Goal: Task Accomplishment & Management: Manage account settings

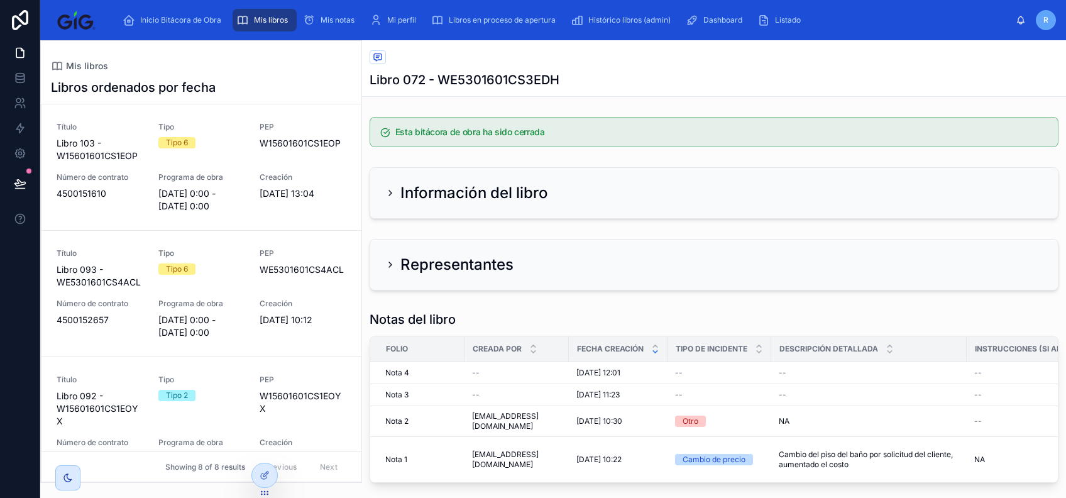
scroll to position [529, 0]
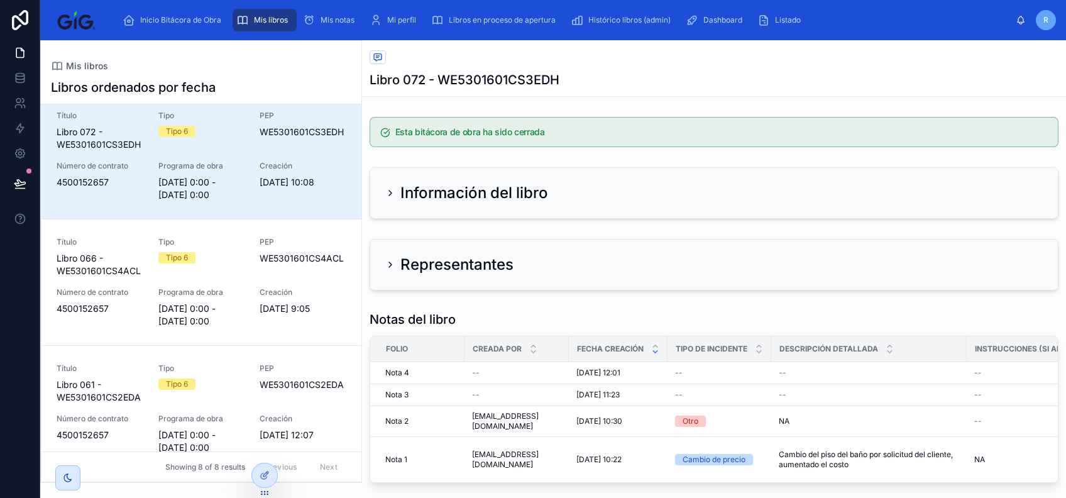
click at [15, 34] on link at bounding box center [20, 20] width 40 height 40
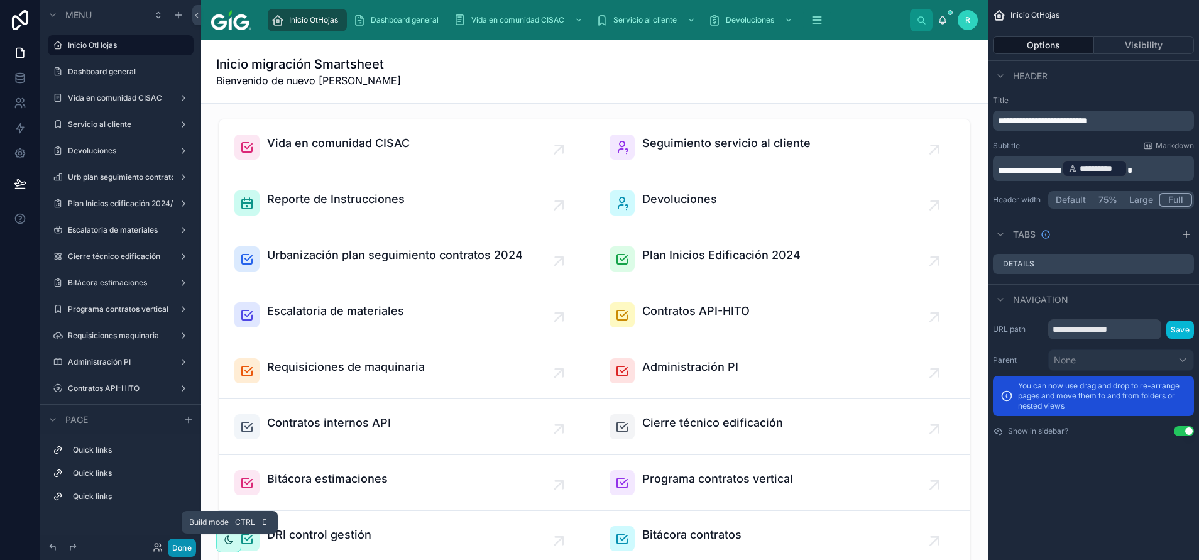
click at [182, 554] on button "Done" at bounding box center [182, 548] width 28 height 18
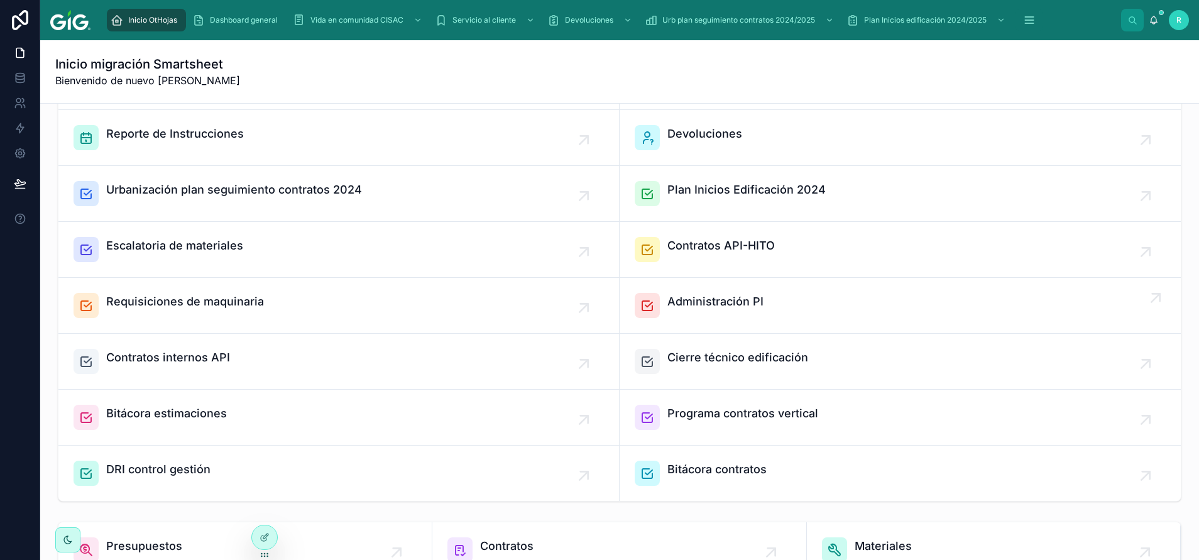
scroll to position [94, 0]
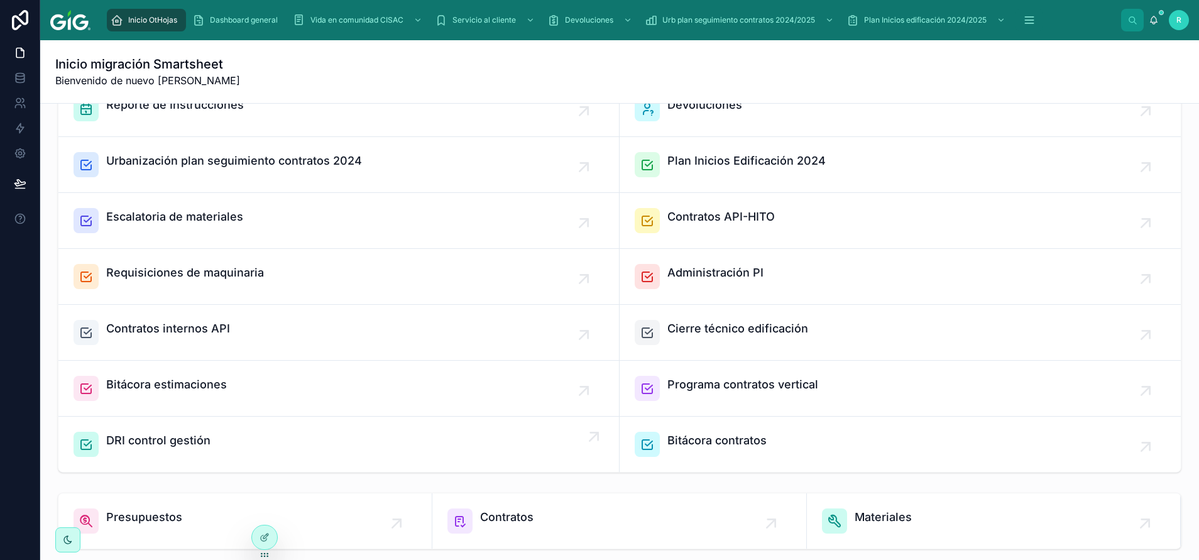
click at [181, 447] on span "DRI control gestión" at bounding box center [158, 441] width 104 height 18
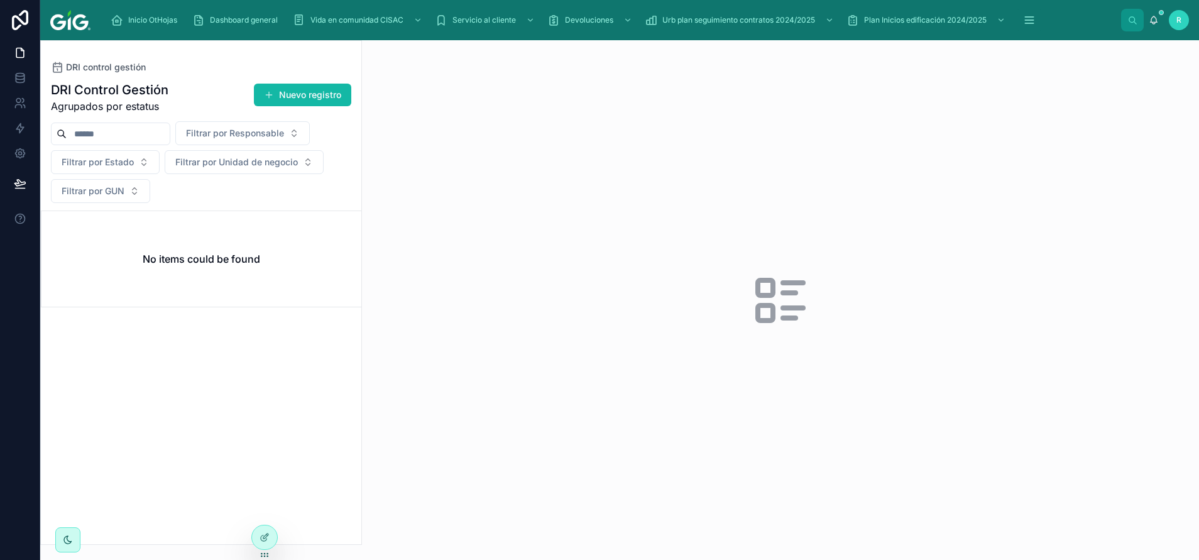
click at [285, 304] on div "No items could be found" at bounding box center [201, 259] width 320 height 96
click at [231, 261] on div "Título -- GUN -- Tipo -- Actividad --" at bounding box center [202, 261] width 290 height 65
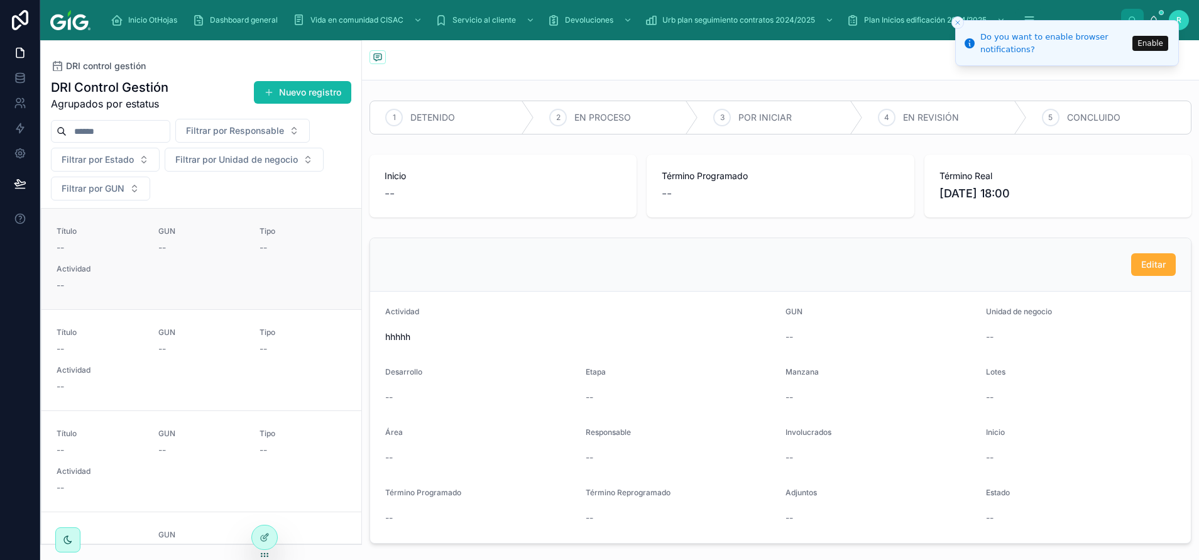
click at [251, 266] on span "Actividad" at bounding box center [202, 269] width 290 height 10
click at [97, 66] on span "DRI control gestión" at bounding box center [106, 66] width 80 height 13
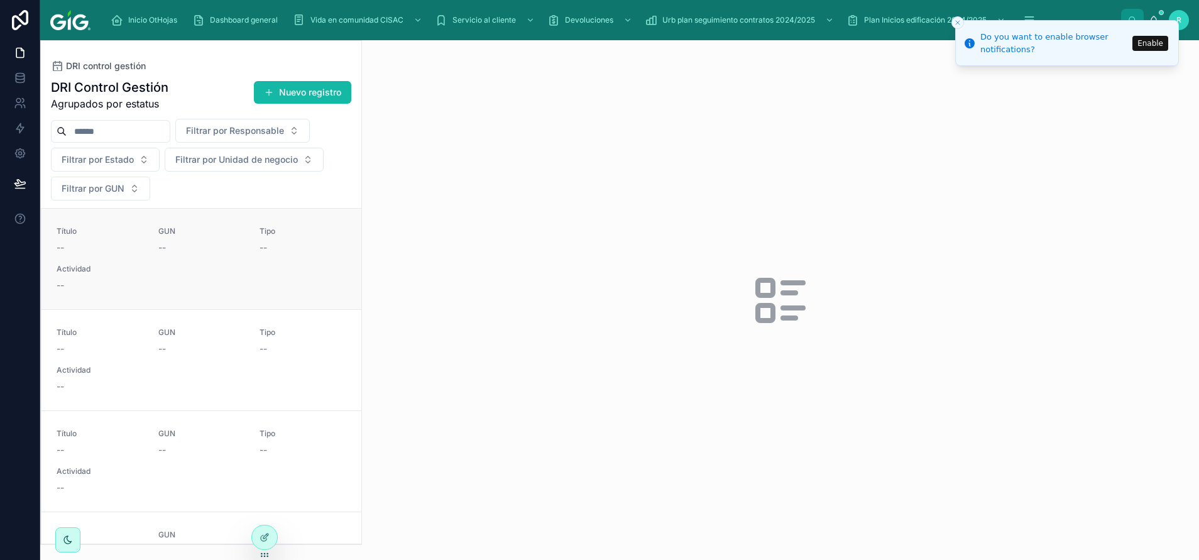
click at [199, 292] on link "Título -- GUN -- Tipo -- Actividad --" at bounding box center [201, 259] width 320 height 101
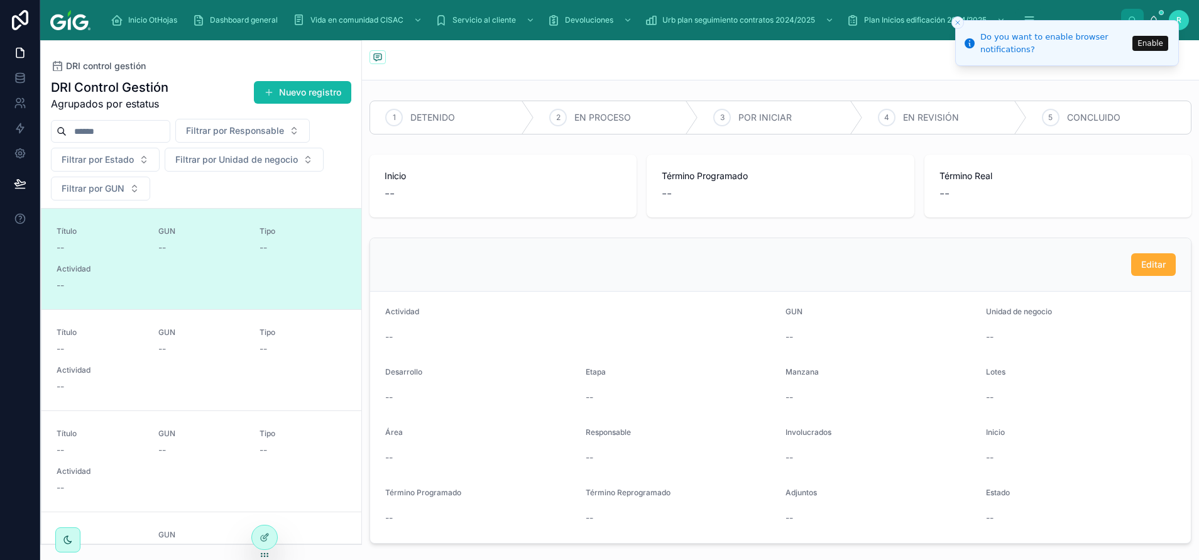
click at [956, 21] on line "Close toast" at bounding box center [958, 23] width 4 height 4
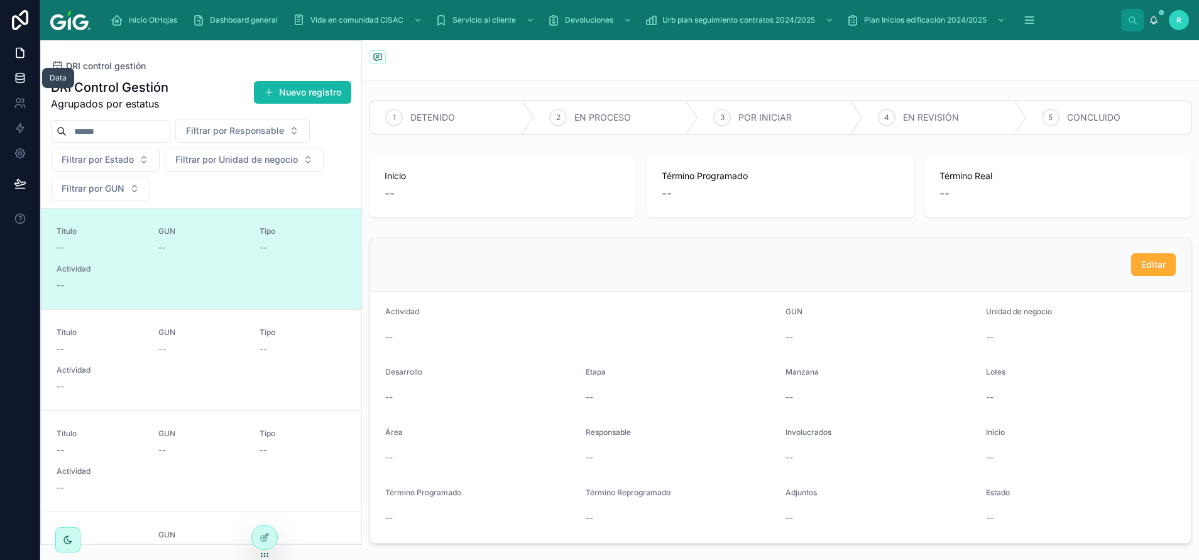
click at [24, 79] on icon at bounding box center [20, 80] width 8 height 5
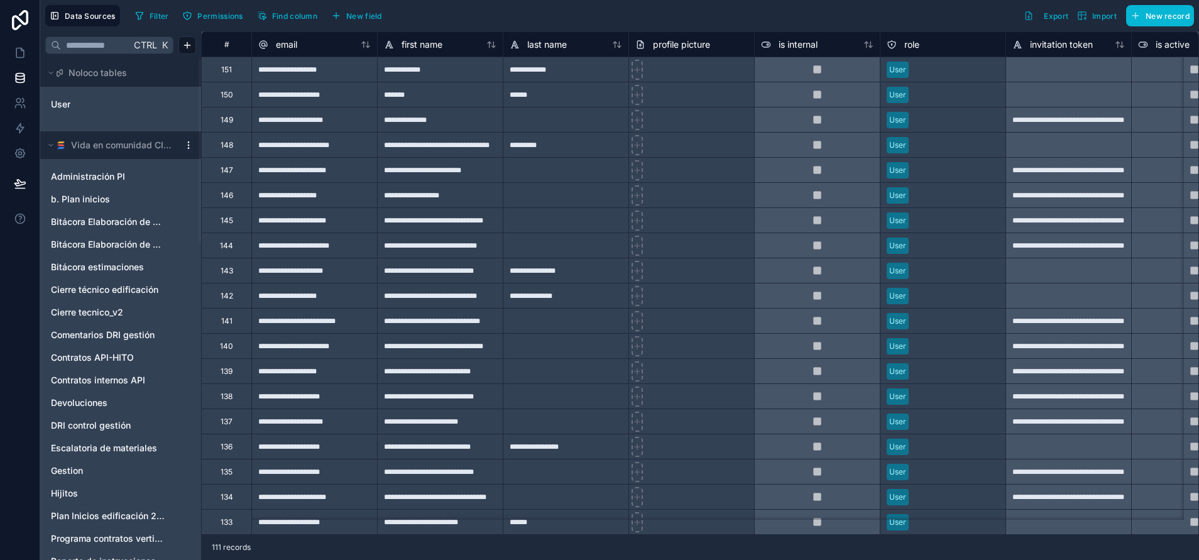
click at [192, 150] on div "Vida en comunidad CISAC" at bounding box center [120, 145] width 161 height 28
click at [185, 148] on html "Data Sources Filter Permissions Find column New field Export Import New record …" at bounding box center [599, 327] width 1199 height 654
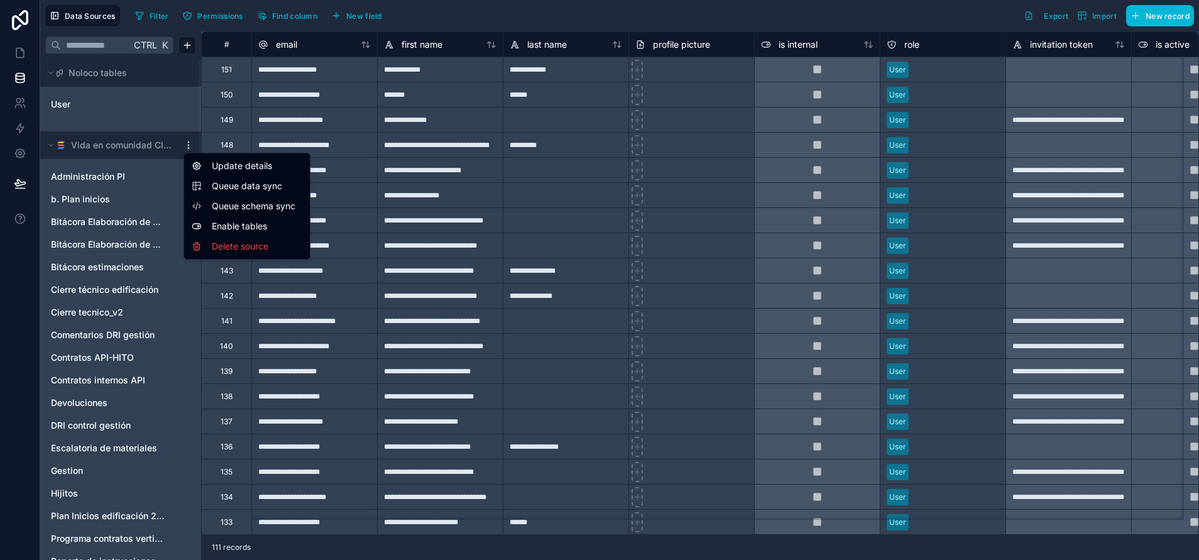
click at [229, 208] on span "Queue schema sync" at bounding box center [257, 206] width 90 height 13
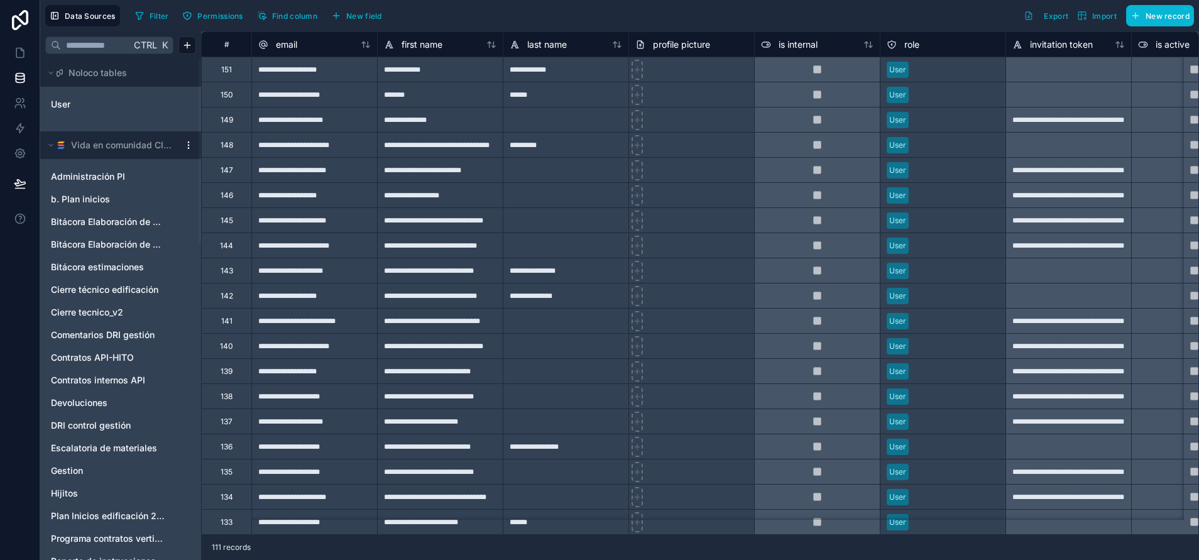
click at [188, 147] on html "Data Sources Filter Permissions Find column New field Export Import New record …" at bounding box center [599, 327] width 1199 height 654
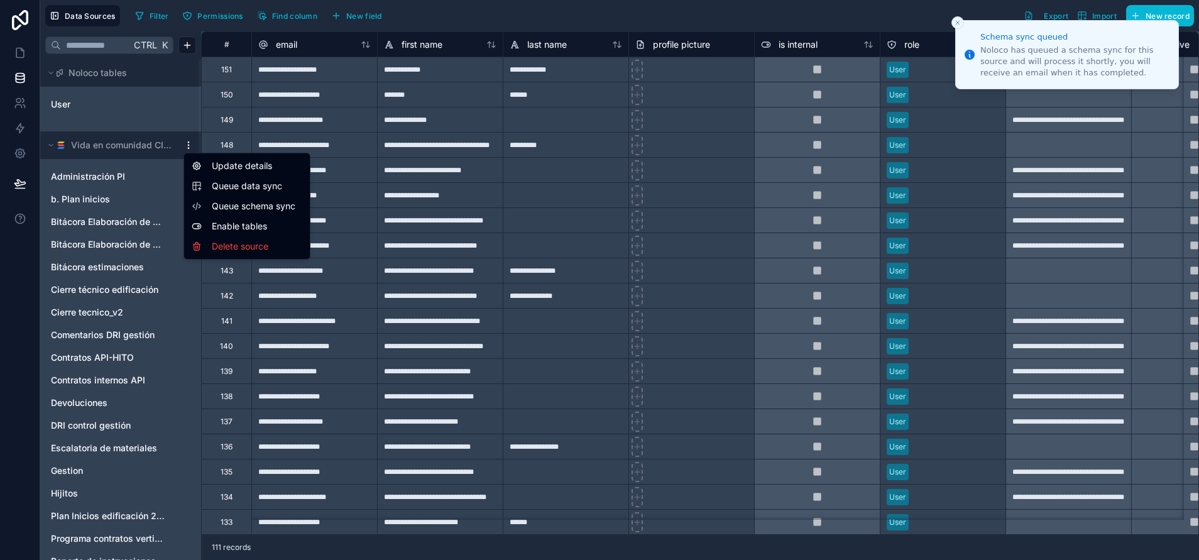
click at [217, 187] on span "Queue data sync" at bounding box center [257, 186] width 90 height 13
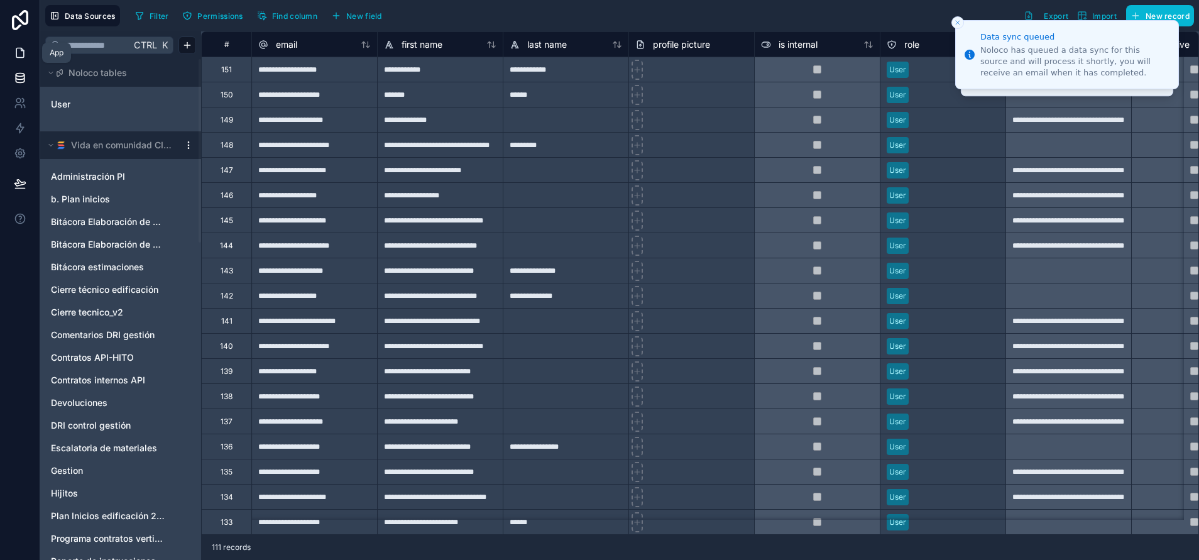
click at [30, 53] on link at bounding box center [20, 52] width 40 height 25
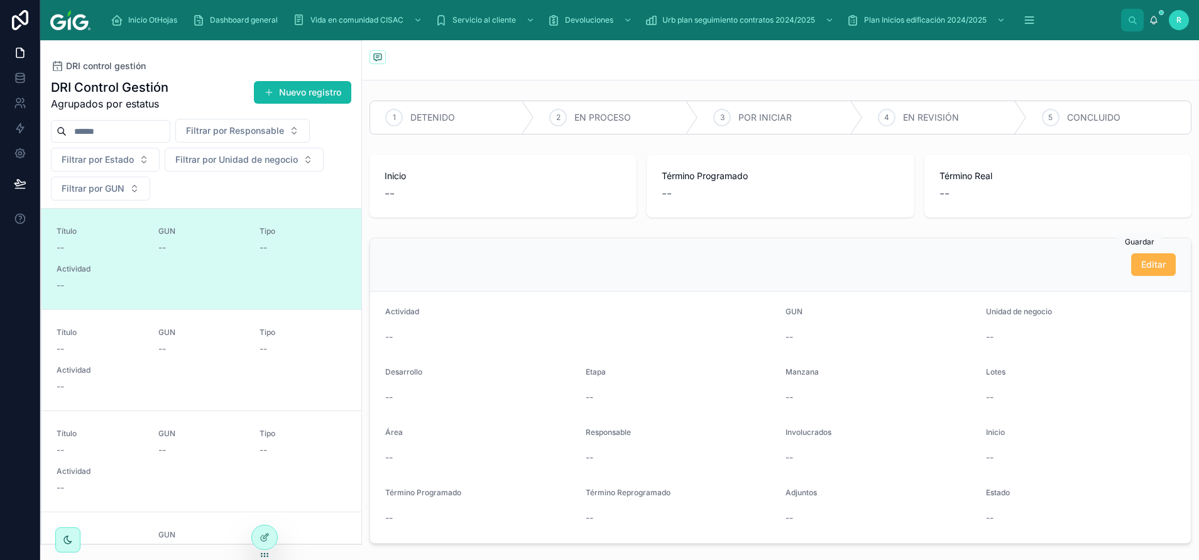
click at [1145, 268] on span "Editar" at bounding box center [1153, 264] width 25 height 13
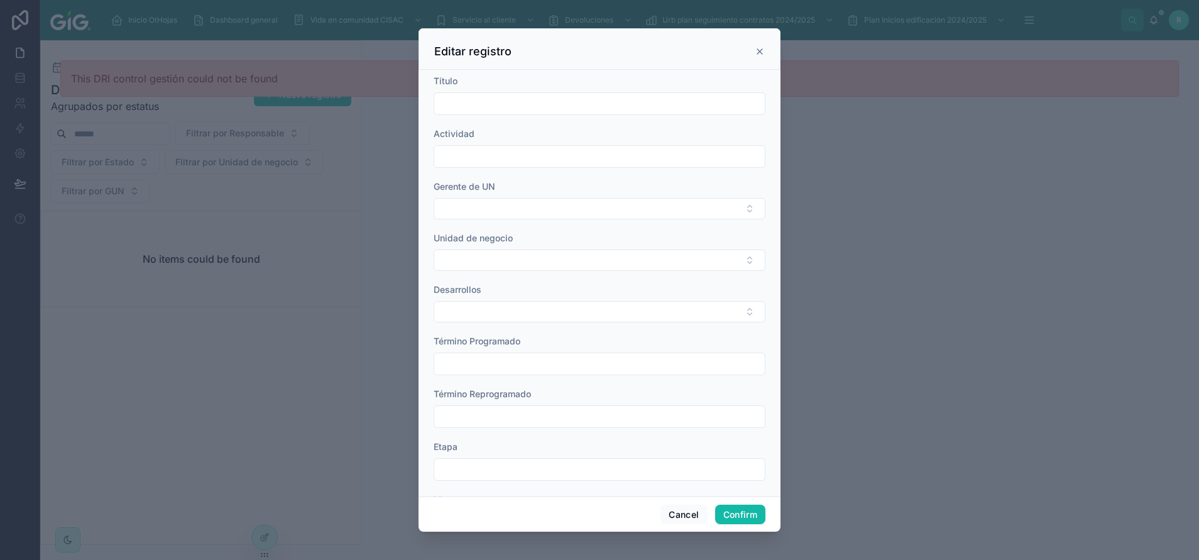
click at [966, 259] on div at bounding box center [599, 280] width 1199 height 560
click at [567, 318] on button "Select Button" at bounding box center [600, 311] width 332 height 21
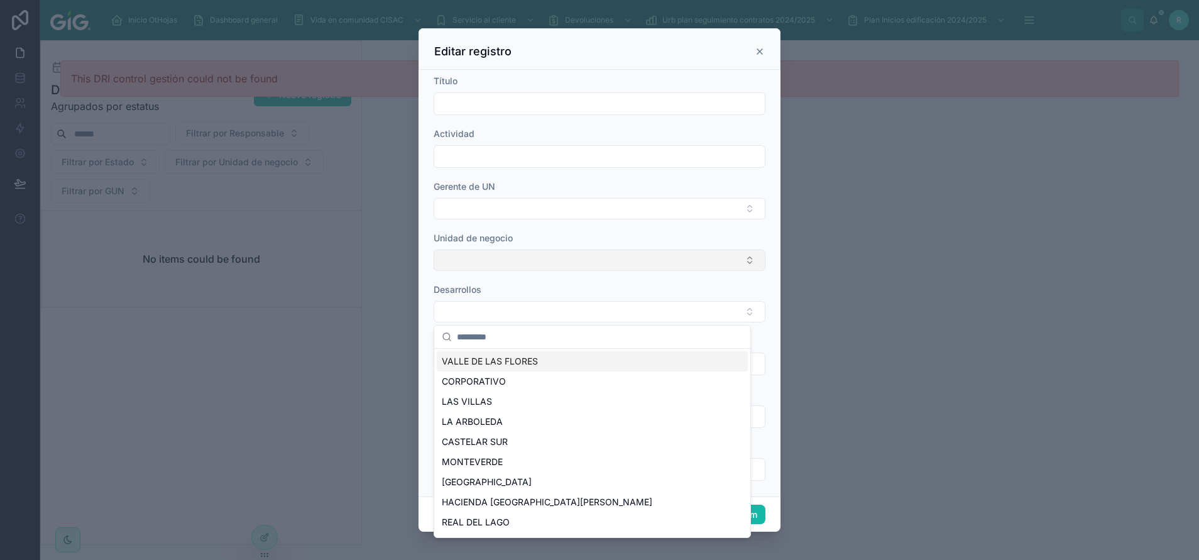
click at [572, 259] on button "Select Button" at bounding box center [600, 259] width 332 height 21
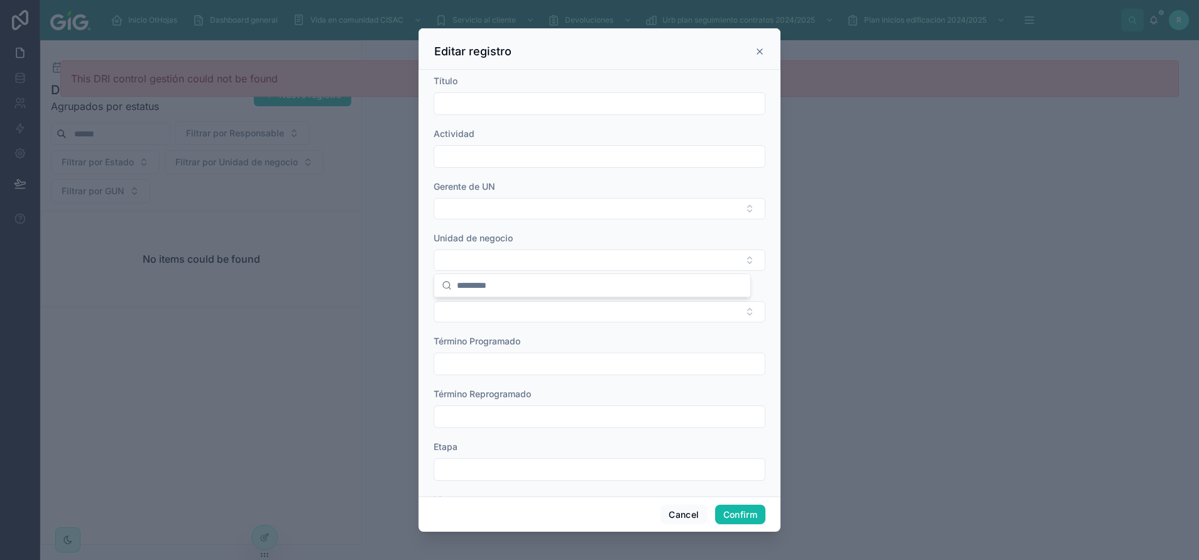
click at [1026, 226] on div at bounding box center [599, 280] width 1199 height 560
click at [675, 519] on button "Cancel" at bounding box center [683, 515] width 47 height 20
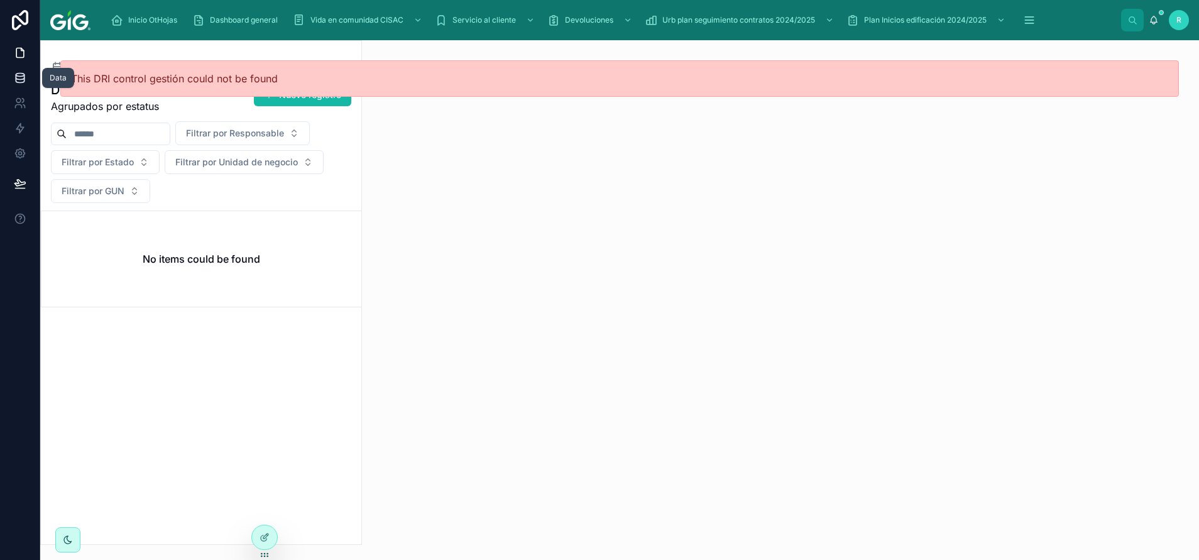
click at [23, 74] on icon at bounding box center [20, 75] width 8 height 3
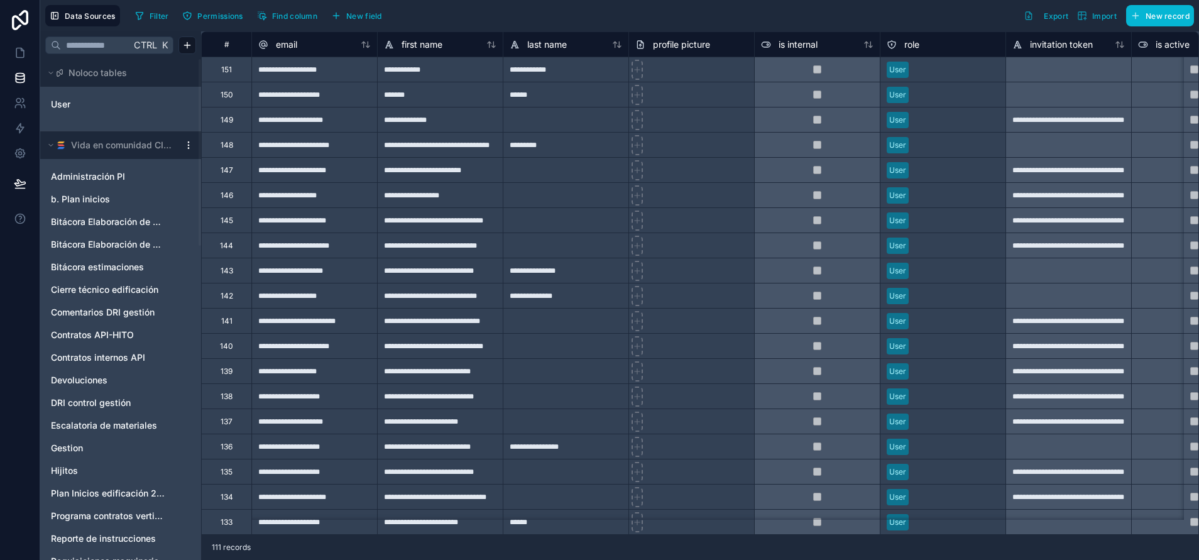
click at [187, 148] on html "Data Sources Filter Permissions Find column New field Export Import New record …" at bounding box center [599, 327] width 1199 height 654
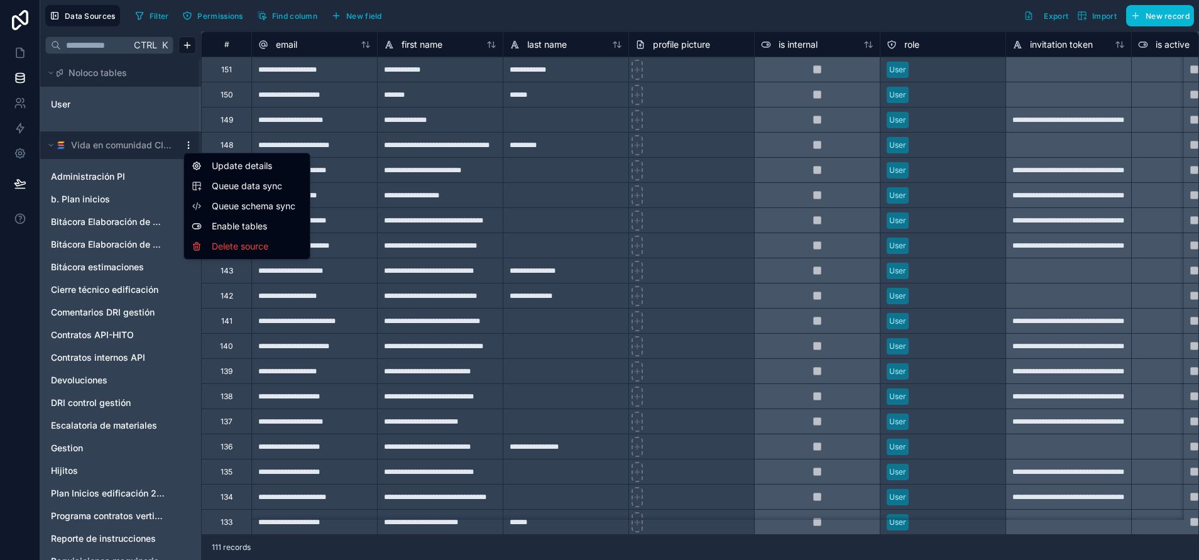
click at [239, 187] on span "Queue data sync" at bounding box center [257, 186] width 90 height 13
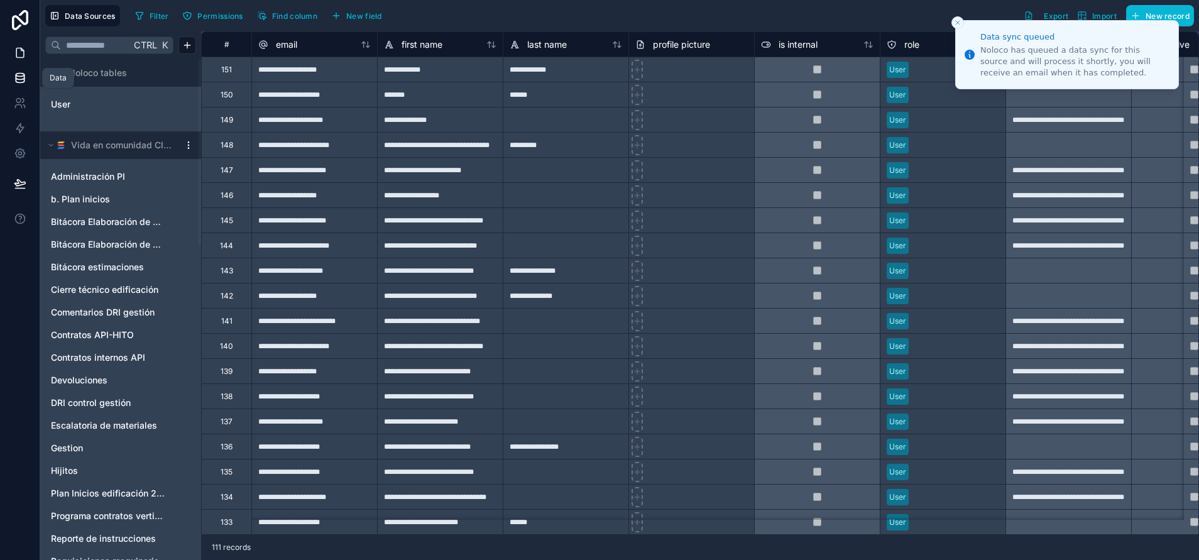
click at [17, 60] on link at bounding box center [20, 52] width 40 height 25
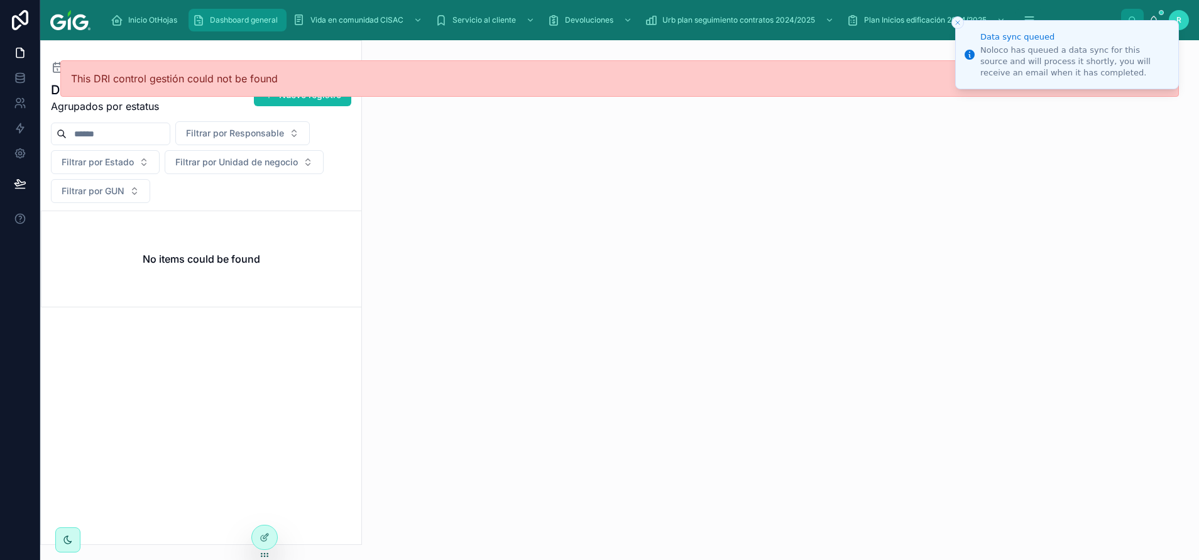
click at [249, 25] on span "Dashboard general" at bounding box center [244, 20] width 68 height 10
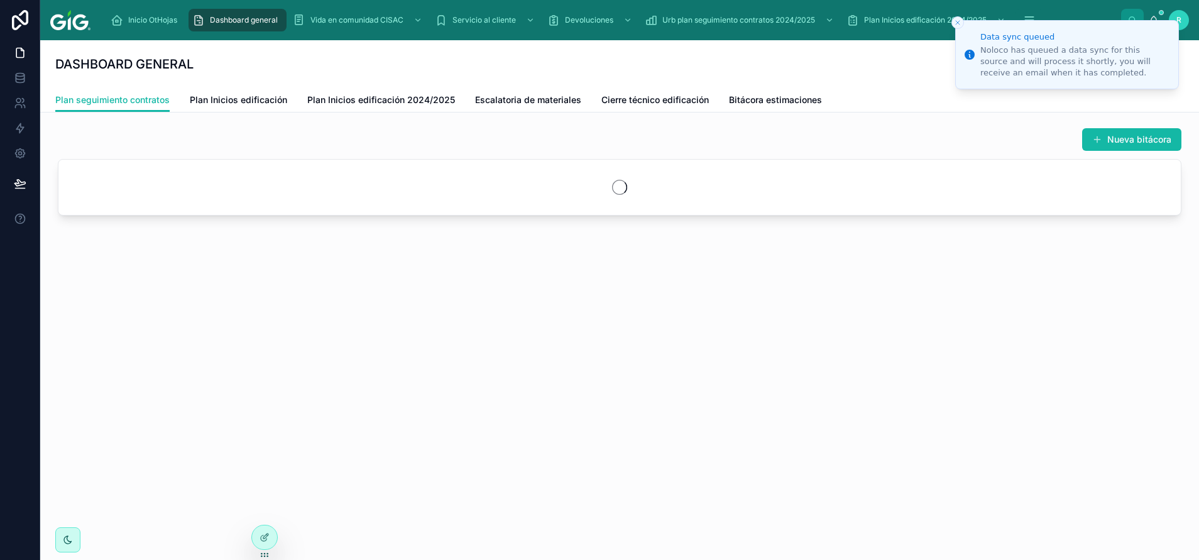
click at [1029, 20] on li "Data sync queued Noloco has queued a data sync for this source and will process…" at bounding box center [1067, 54] width 224 height 69
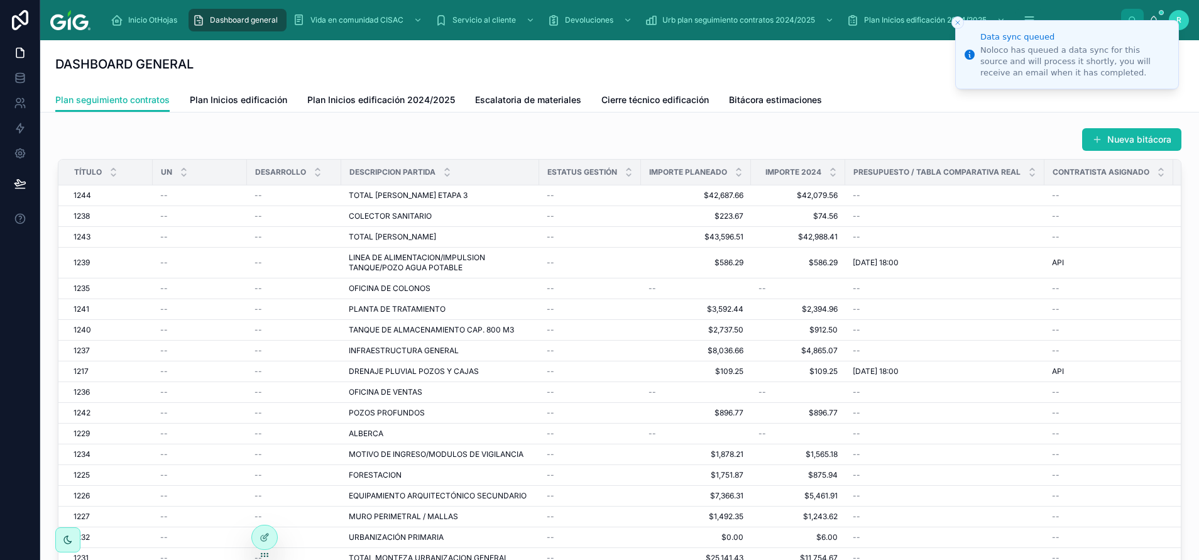
click at [953, 23] on button "Close toast" at bounding box center [957, 22] width 13 height 13
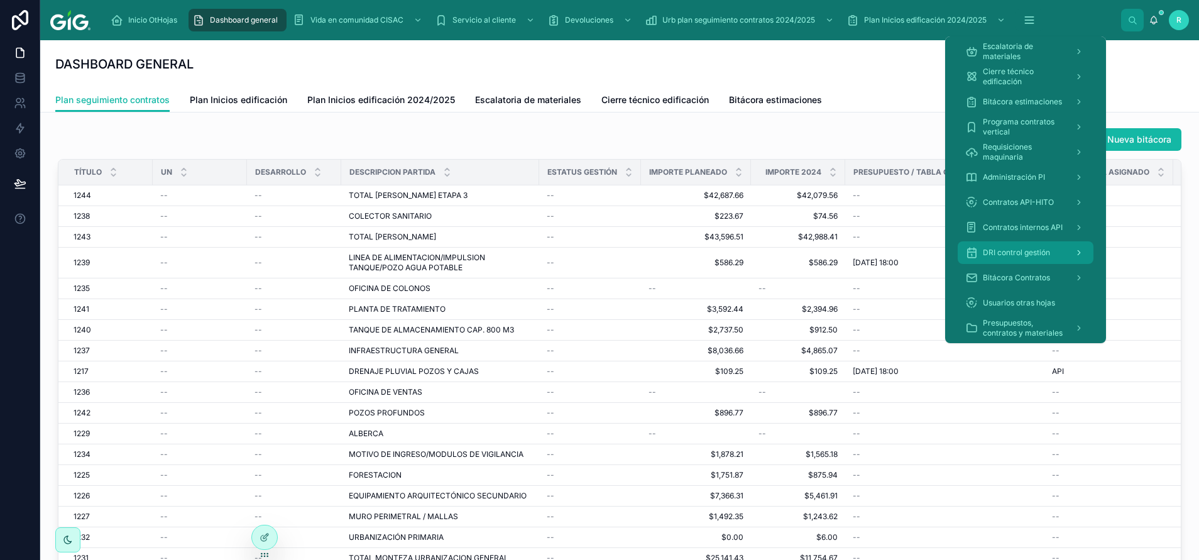
click at [1033, 254] on span "DRI control gestión" at bounding box center [1016, 253] width 67 height 10
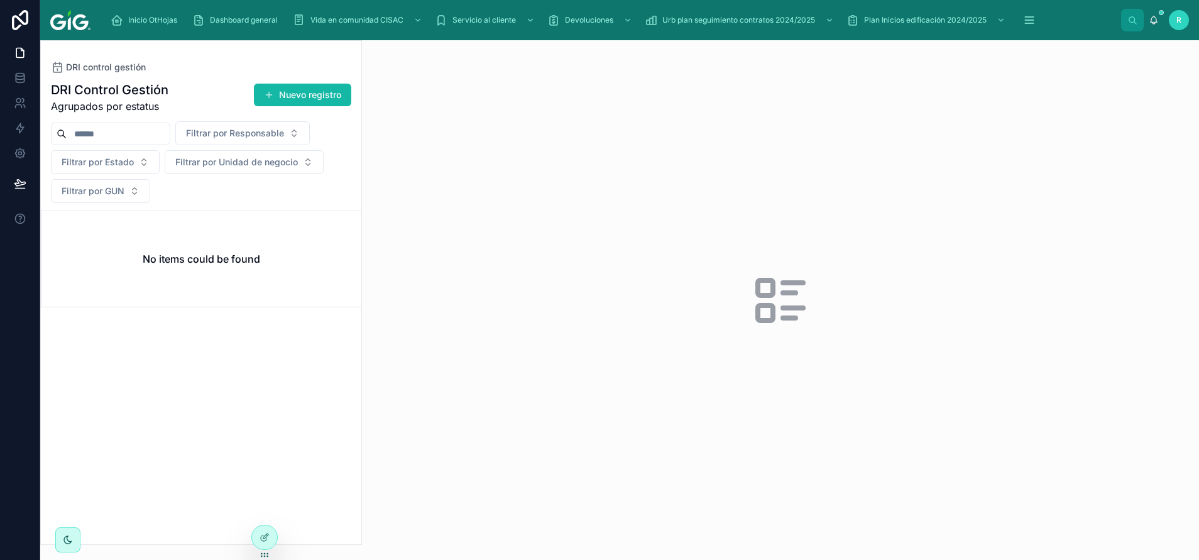
click at [229, 277] on div "No items could be found" at bounding box center [201, 259] width 320 height 96
click at [21, 79] on icon at bounding box center [20, 77] width 8 height 5
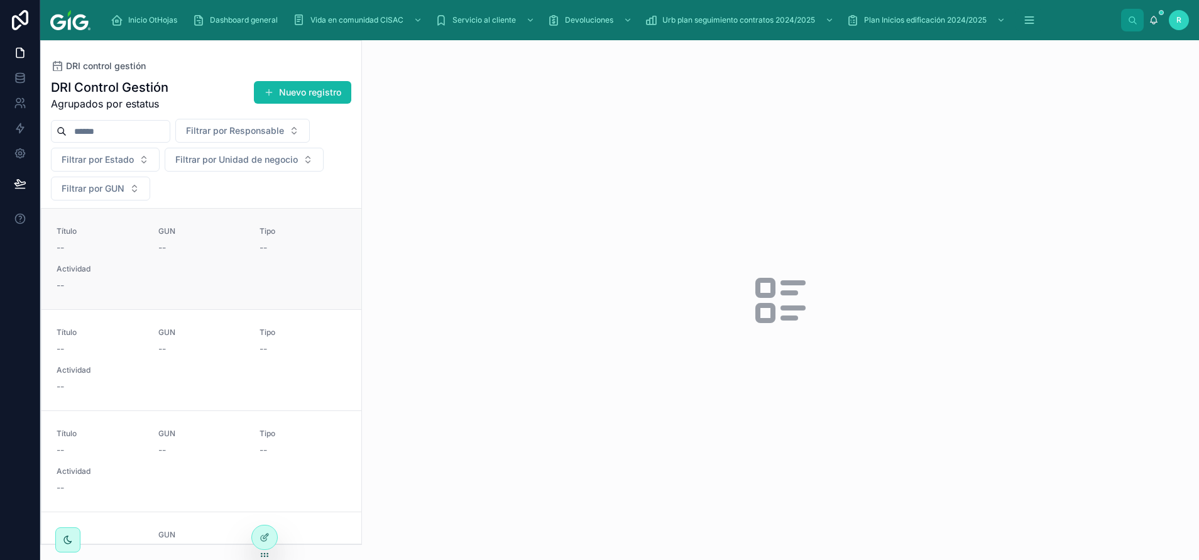
click at [247, 251] on div "Título -- GUN -- Tipo -- Actividad --" at bounding box center [202, 258] width 290 height 65
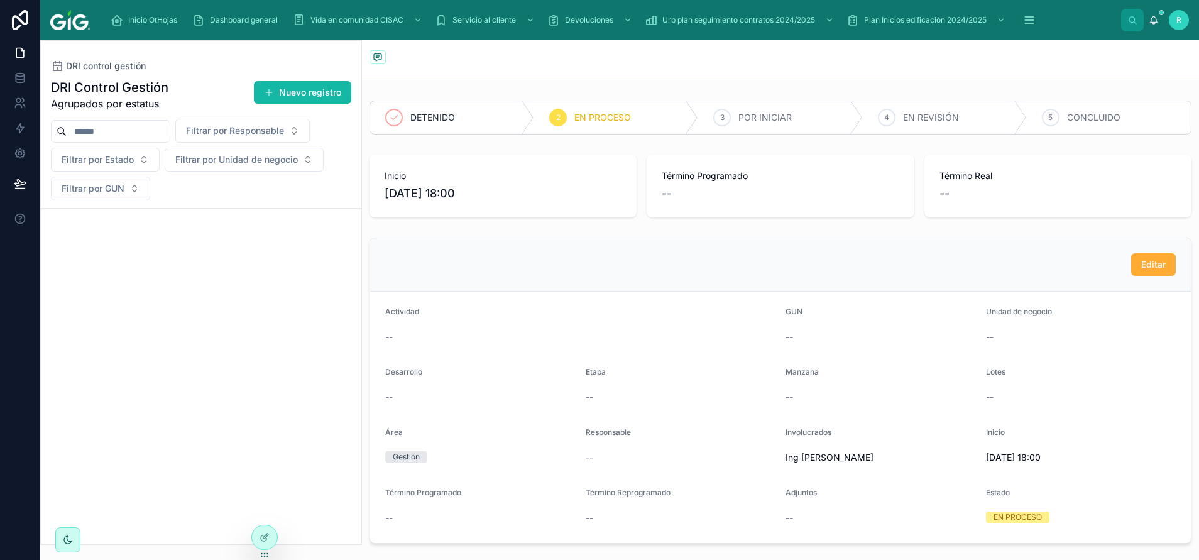
scroll to position [118512, 0]
click at [256, 539] on div at bounding box center [264, 537] width 25 height 24
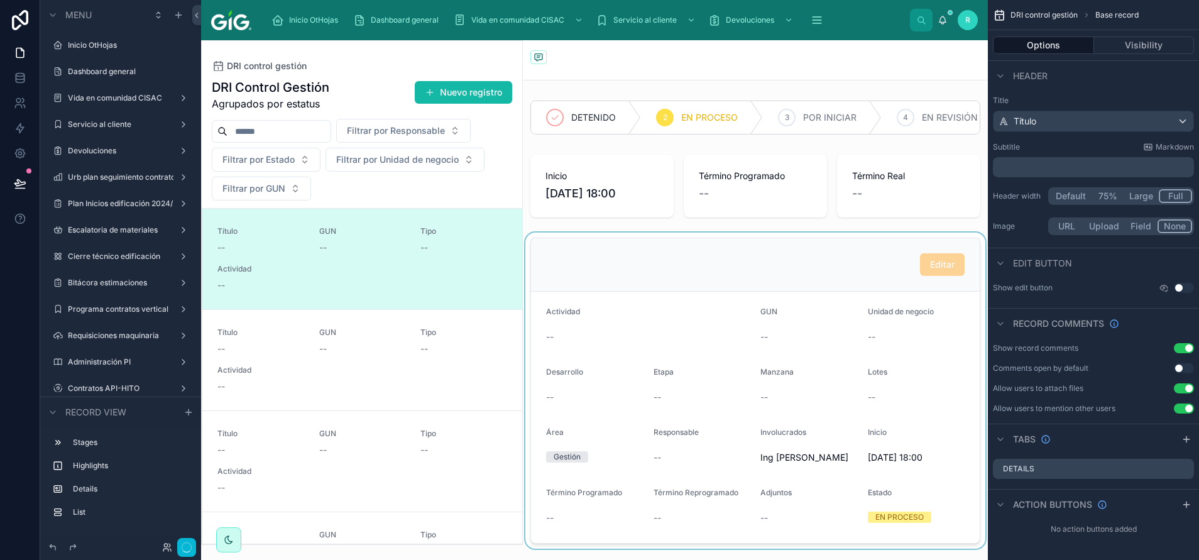
click at [820, 287] on div at bounding box center [755, 391] width 465 height 316
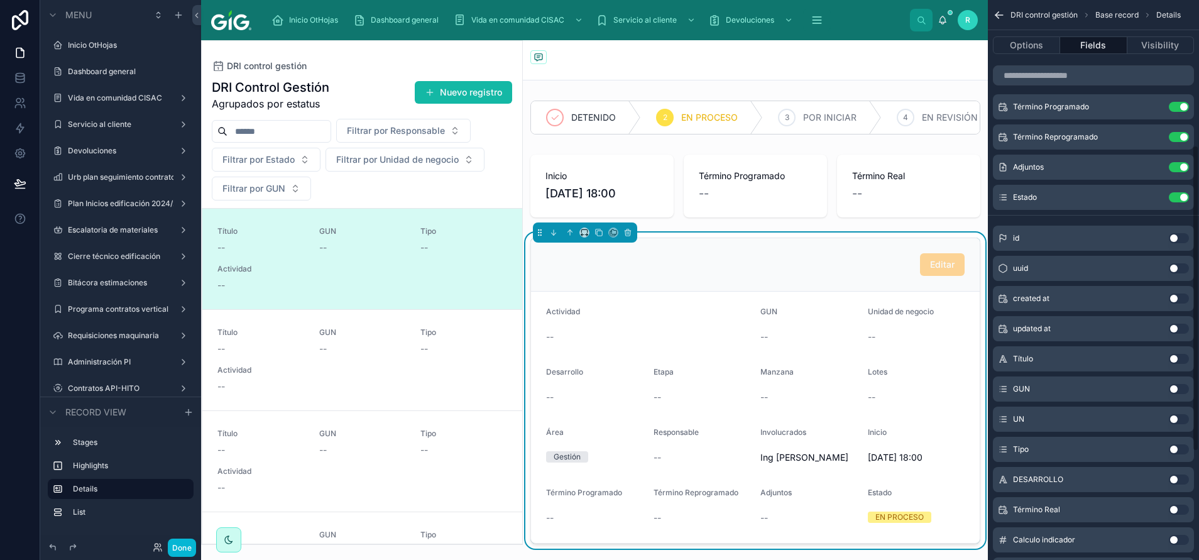
scroll to position [464, 0]
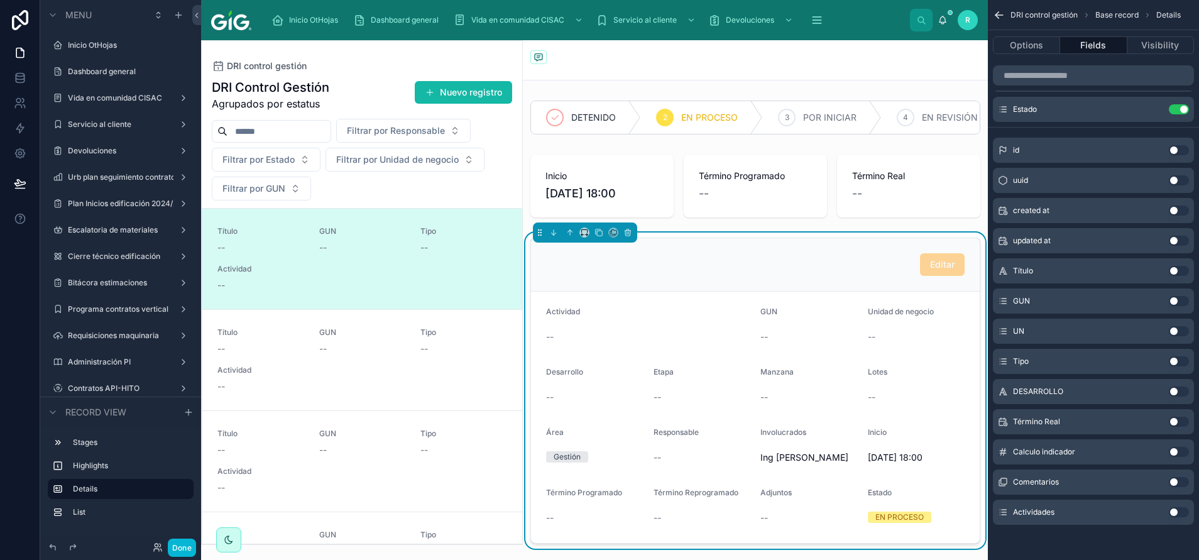
click at [1179, 512] on button "Use setting" at bounding box center [1179, 512] width 20 height 10
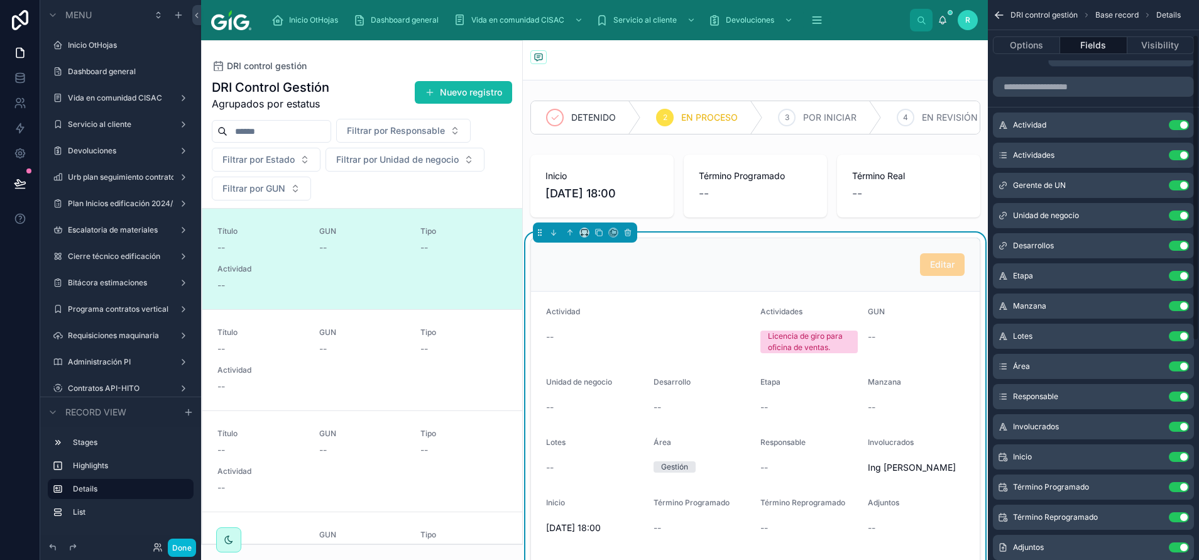
scroll to position [0, 0]
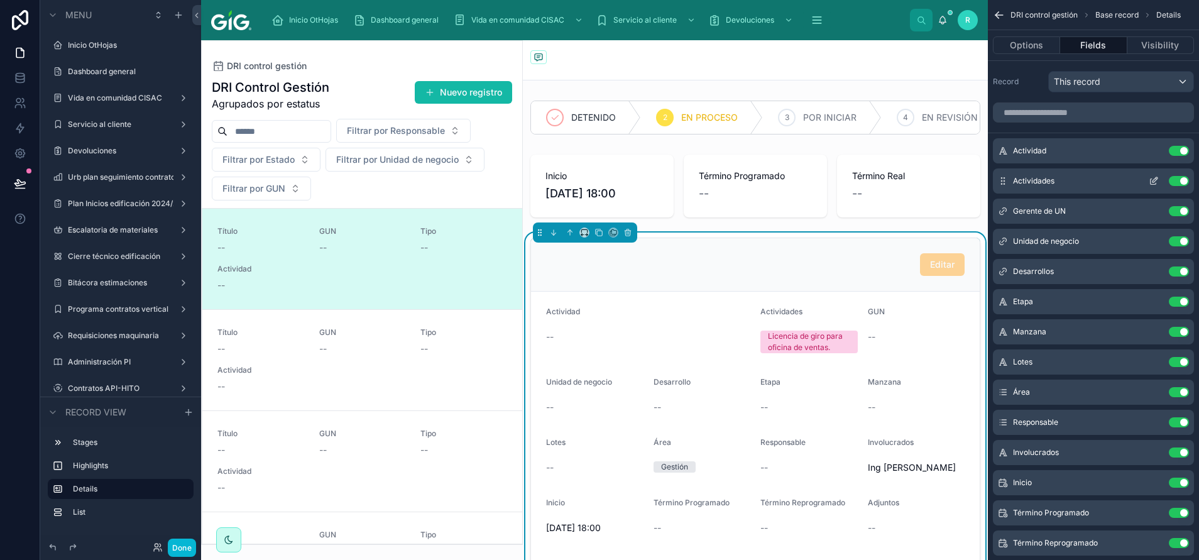
click at [1000, 174] on div "Actividades Use setting" at bounding box center [1093, 180] width 201 height 25
click at [1174, 150] on button "Use setting" at bounding box center [1179, 151] width 20 height 10
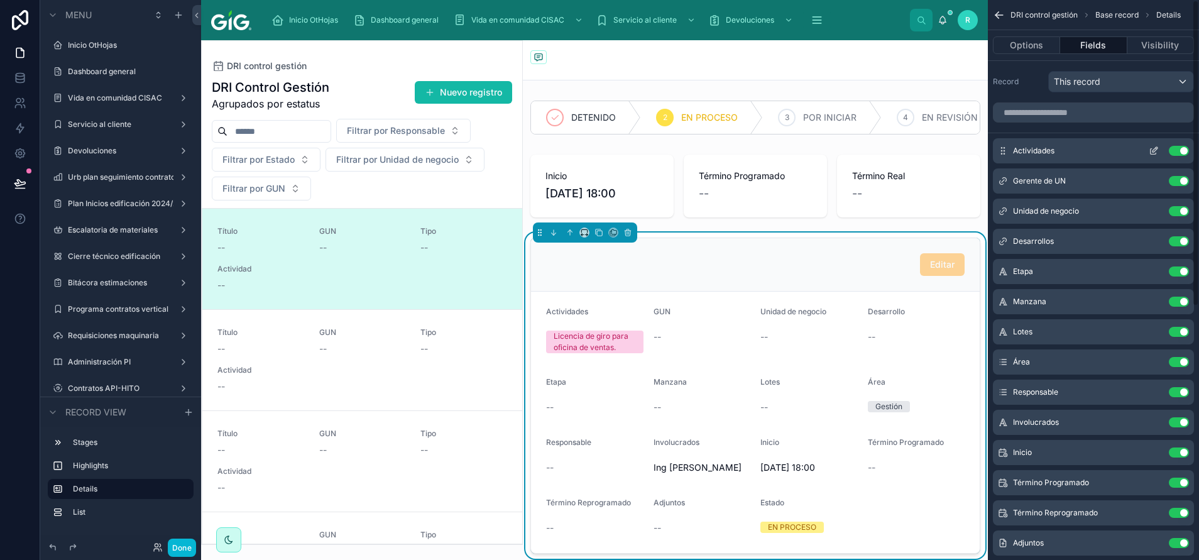
click at [1159, 149] on button "scrollable content" at bounding box center [1154, 151] width 20 height 10
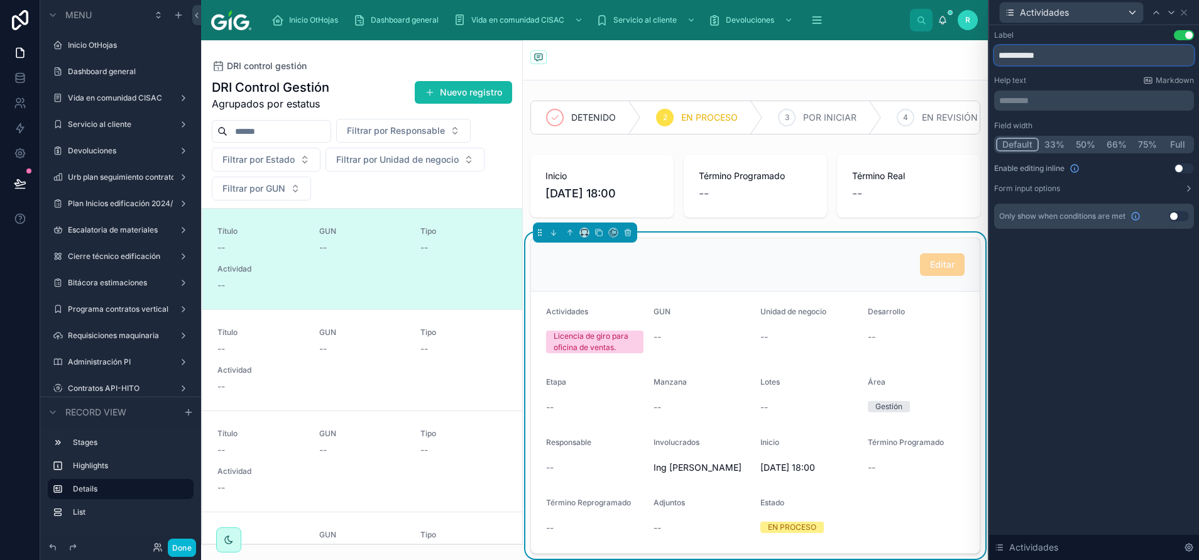
click at [1077, 48] on input "**********" at bounding box center [1094, 55] width 200 height 20
type input "*********"
click at [1083, 362] on div "Label Use setting ********* Help text Markdown ********* ﻿ Field width Default …" at bounding box center [1094, 292] width 210 height 535
click at [868, 253] on div "Editar" at bounding box center [755, 264] width 449 height 53
click at [868, 292] on div "Editar" at bounding box center [755, 264] width 449 height 53
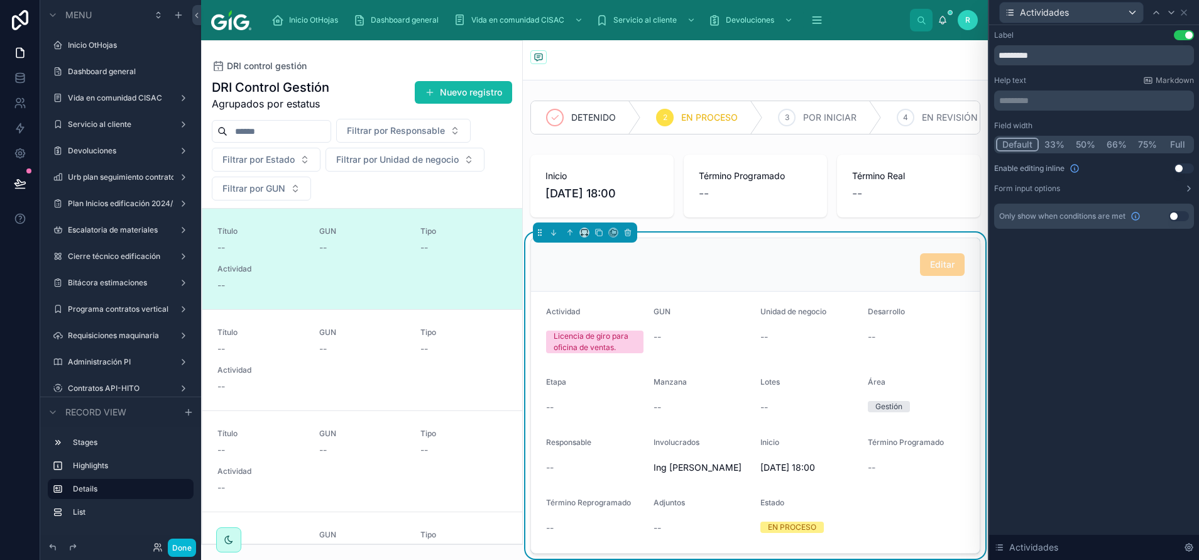
click at [914, 345] on div "--" at bounding box center [916, 337] width 97 height 20
click at [1182, 19] on div "Actividades" at bounding box center [1094, 12] width 200 height 25
click at [1186, 8] on icon at bounding box center [1184, 13] width 10 height 10
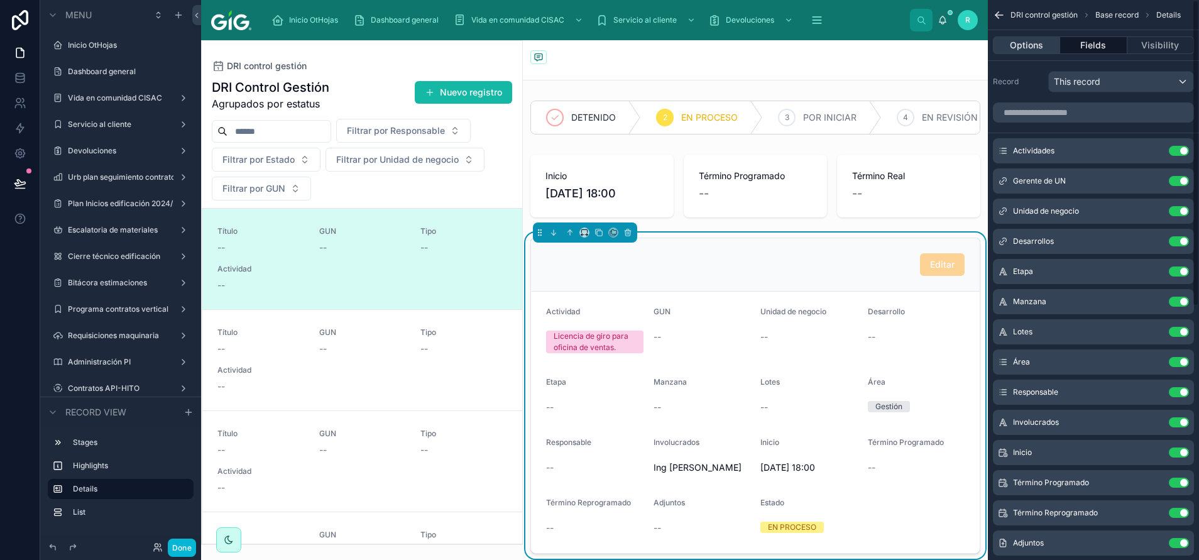
click at [1017, 51] on button "Options" at bounding box center [1026, 45] width 67 height 18
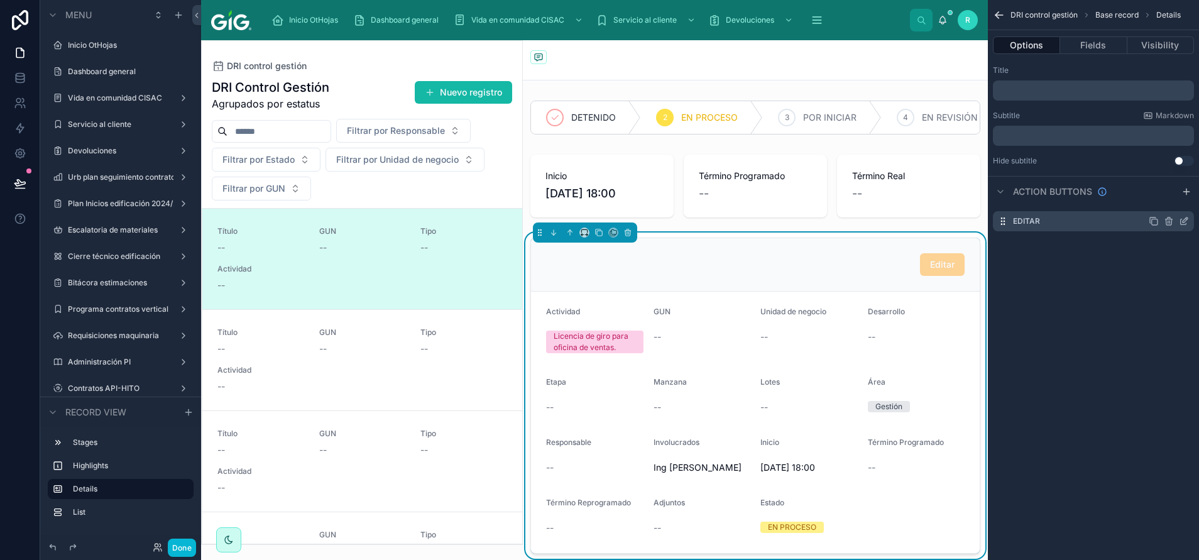
click at [1185, 221] on icon "scrollable content" at bounding box center [1184, 221] width 10 height 10
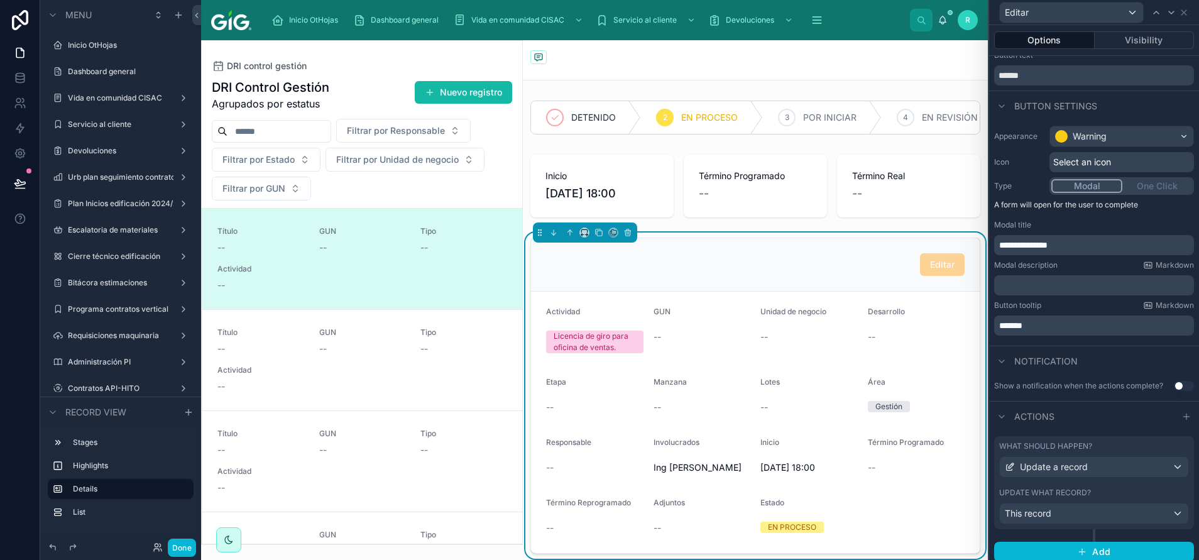
scroll to position [53, 0]
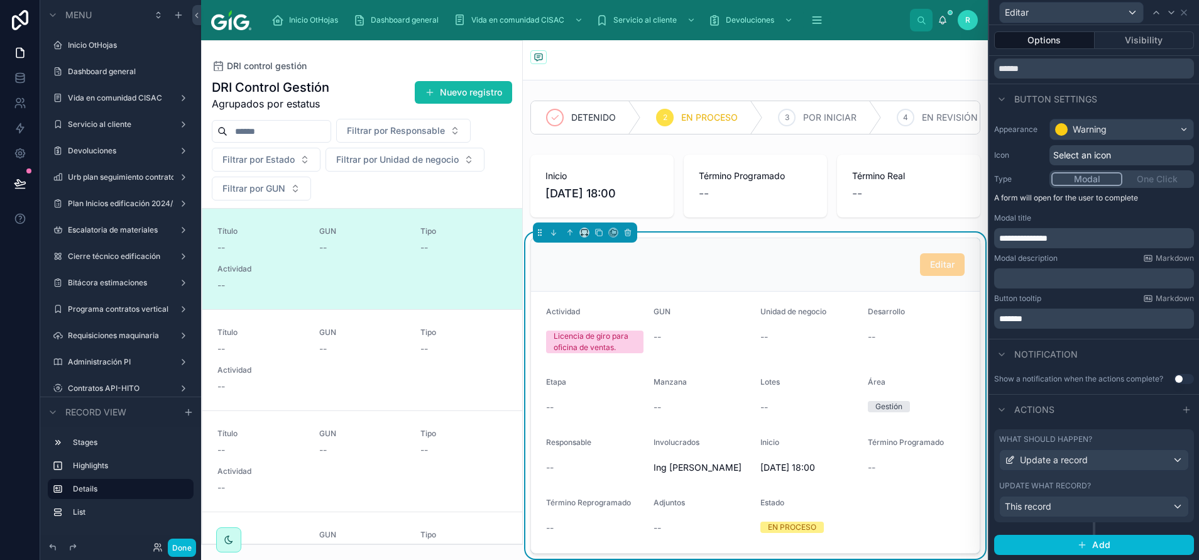
click at [1124, 482] on div "Update what record?" at bounding box center [1094, 486] width 190 height 10
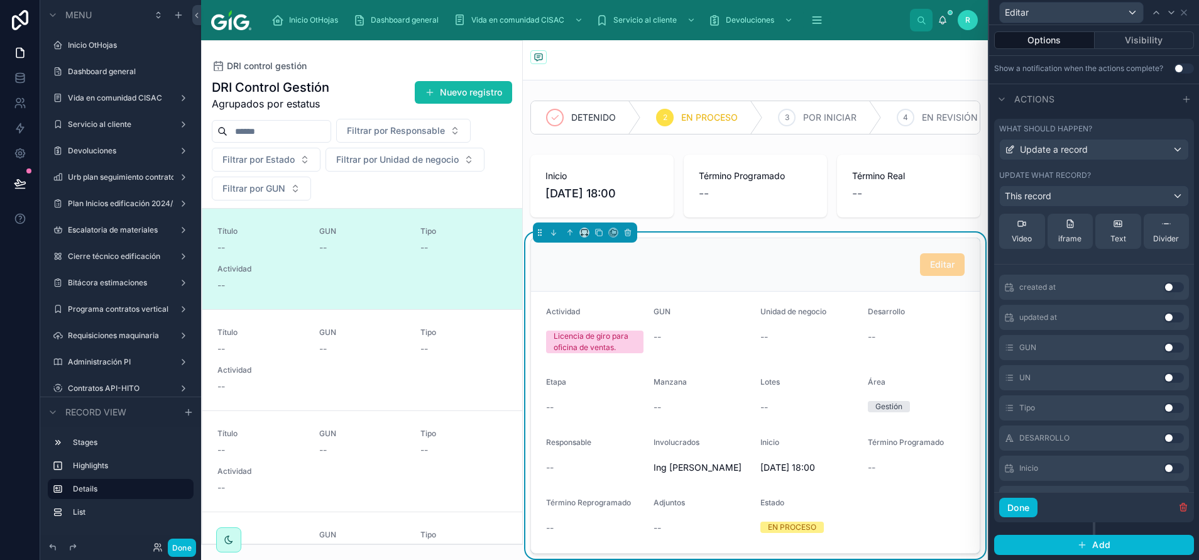
scroll to position [628, 0]
click at [1164, 462] on button "Use setting" at bounding box center [1174, 464] width 20 height 10
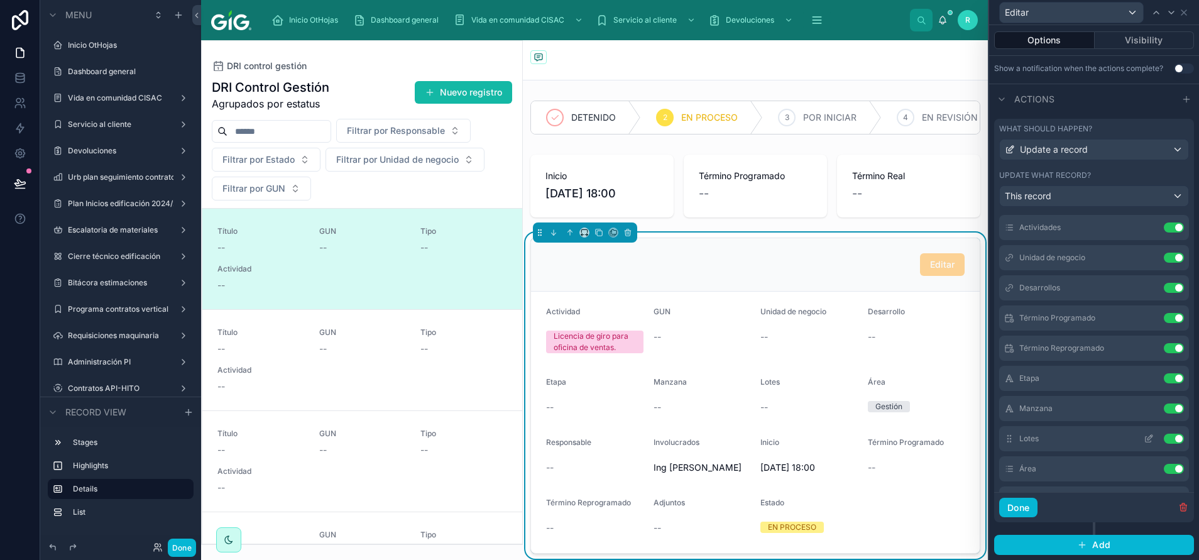
scroll to position [0, 0]
click at [1143, 266] on div "Título Use setting" at bounding box center [1094, 260] width 190 height 25
click at [1164, 263] on button "Use setting" at bounding box center [1174, 260] width 20 height 10
click at [1164, 289] on button "Use setting" at bounding box center [1174, 290] width 20 height 10
click at [1144, 259] on icon at bounding box center [1149, 260] width 10 height 10
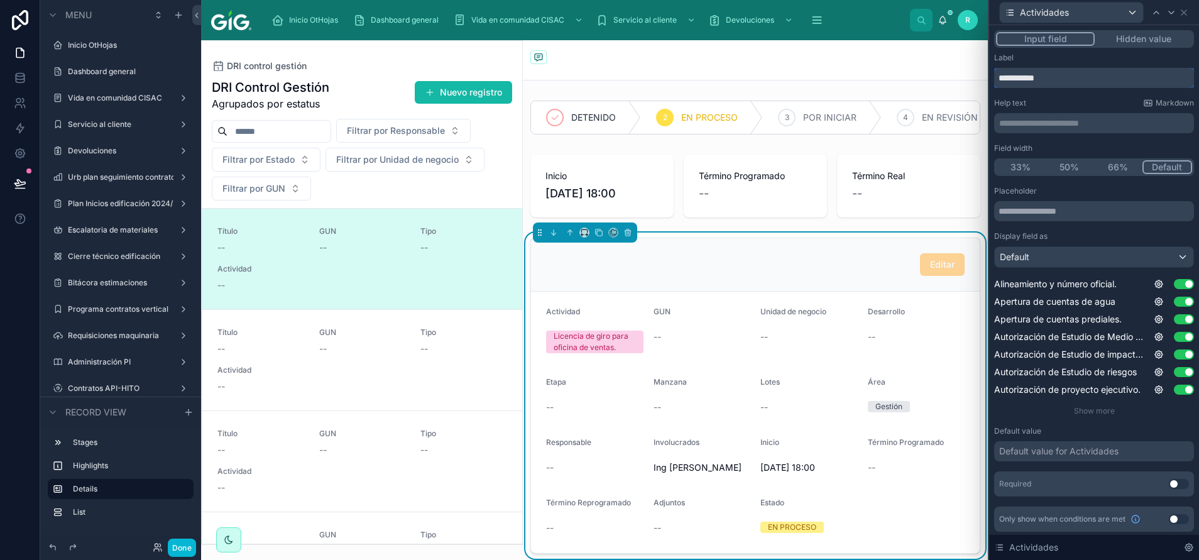
click at [1076, 84] on input "**********" at bounding box center [1094, 78] width 200 height 20
click at [1065, 74] on input "*********" at bounding box center [1094, 78] width 200 height 20
type input "*********"
click at [1079, 61] on div "Label" at bounding box center [1094, 58] width 200 height 10
click at [289, 62] on span "DRI control gestión" at bounding box center [267, 66] width 80 height 13
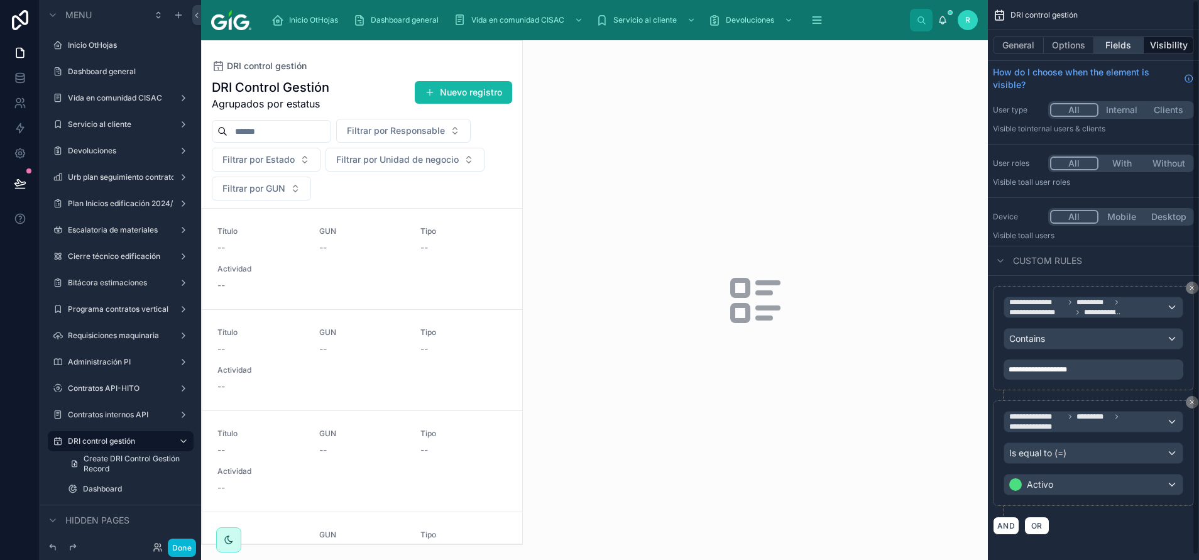
click at [1125, 40] on button "Fields" at bounding box center [1119, 45] width 50 height 18
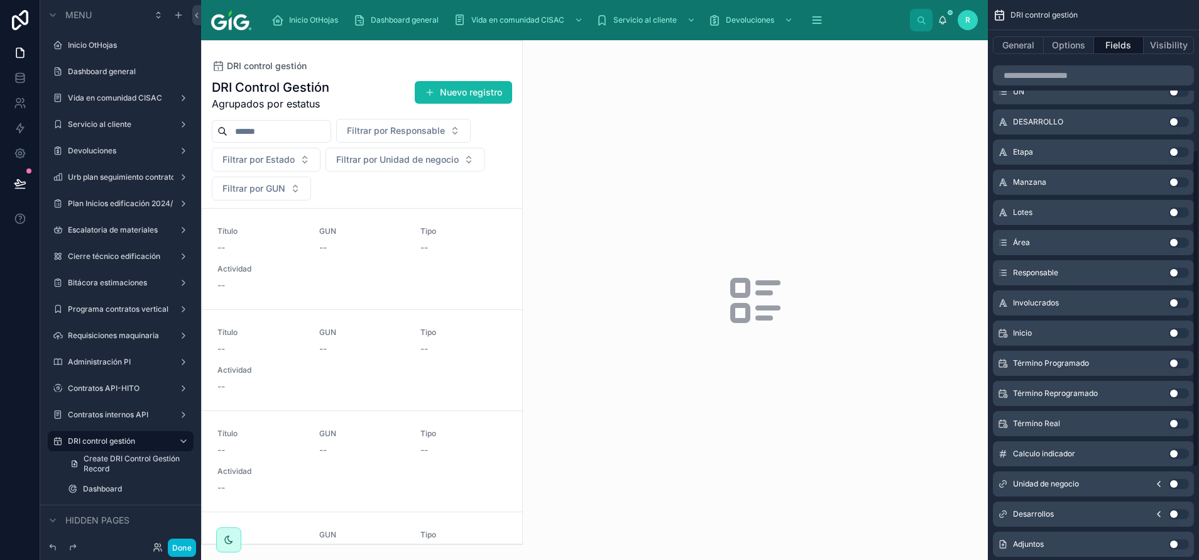
scroll to position [427, 0]
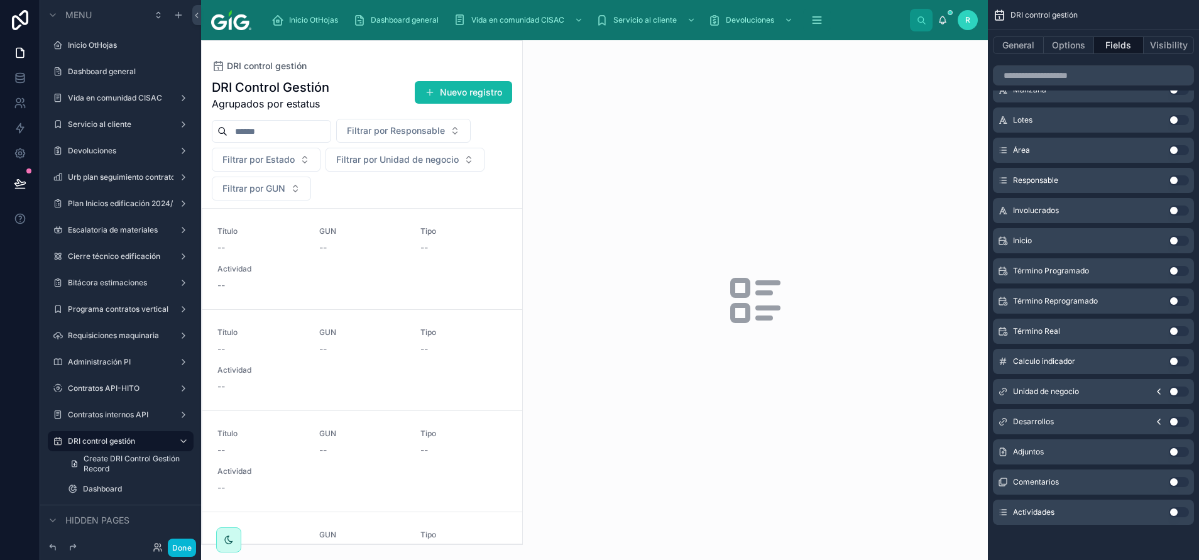
click at [1171, 512] on button "Use setting" at bounding box center [1179, 512] width 20 height 10
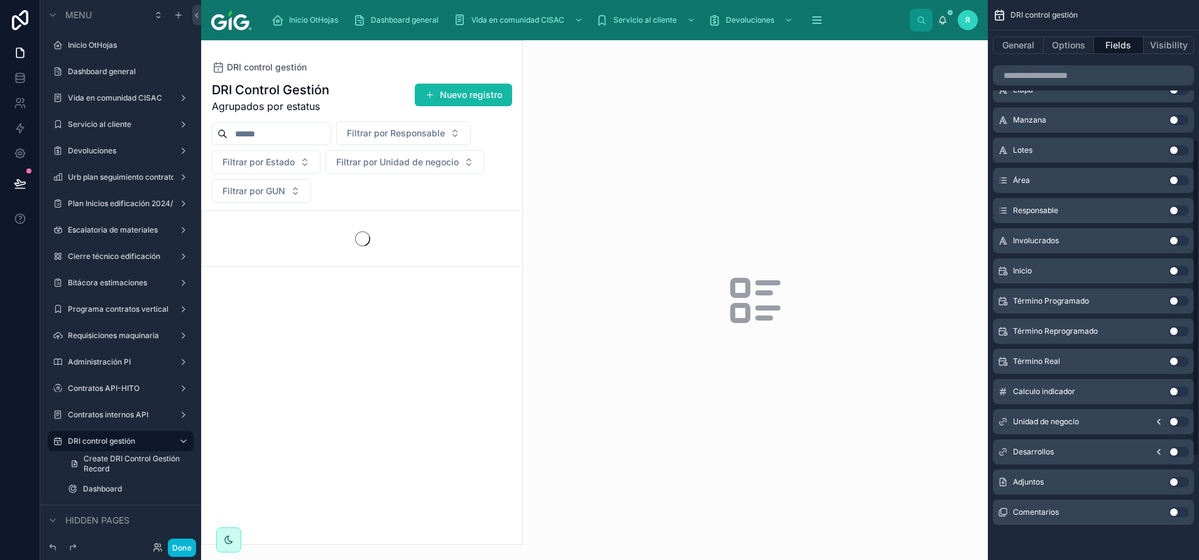
scroll to position [0, 0]
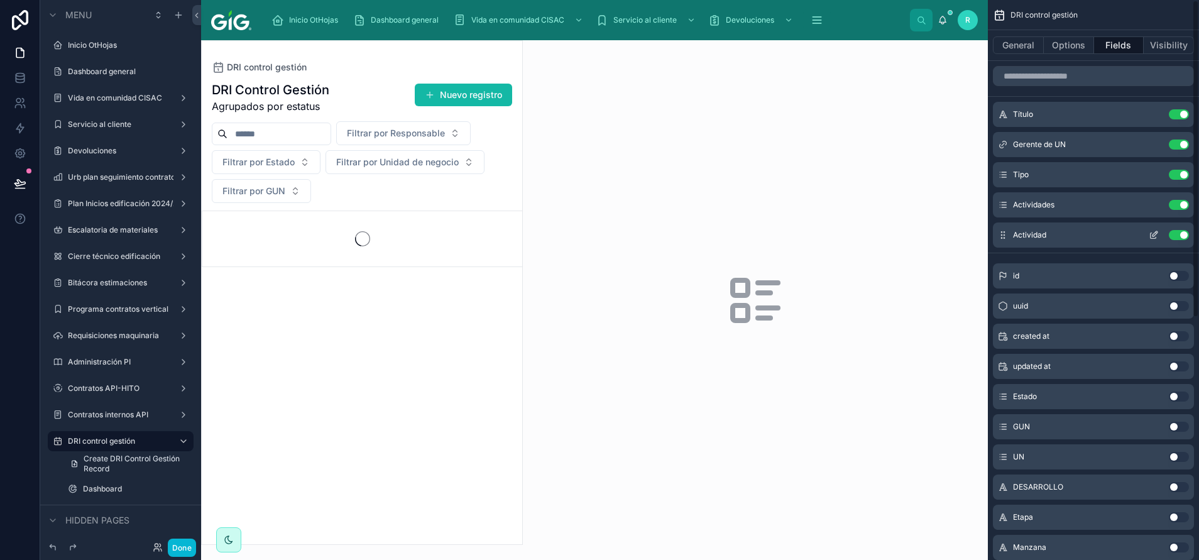
click at [1178, 235] on button "Use setting" at bounding box center [1179, 235] width 20 height 10
click at [1157, 200] on icon "scrollable content" at bounding box center [1154, 205] width 10 height 10
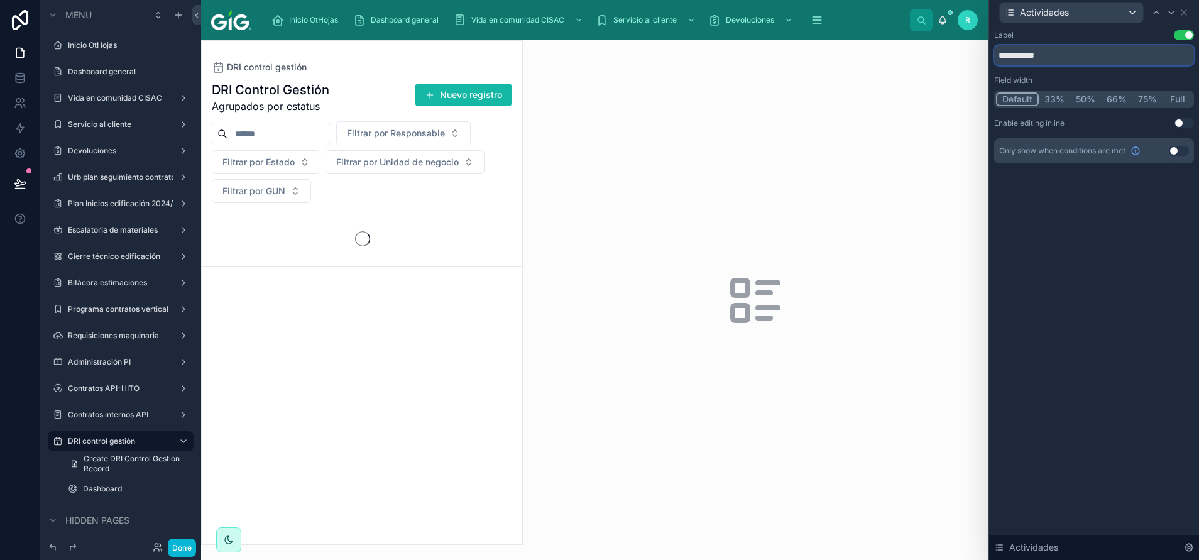
click at [1081, 60] on input "**********" at bounding box center [1094, 55] width 200 height 20
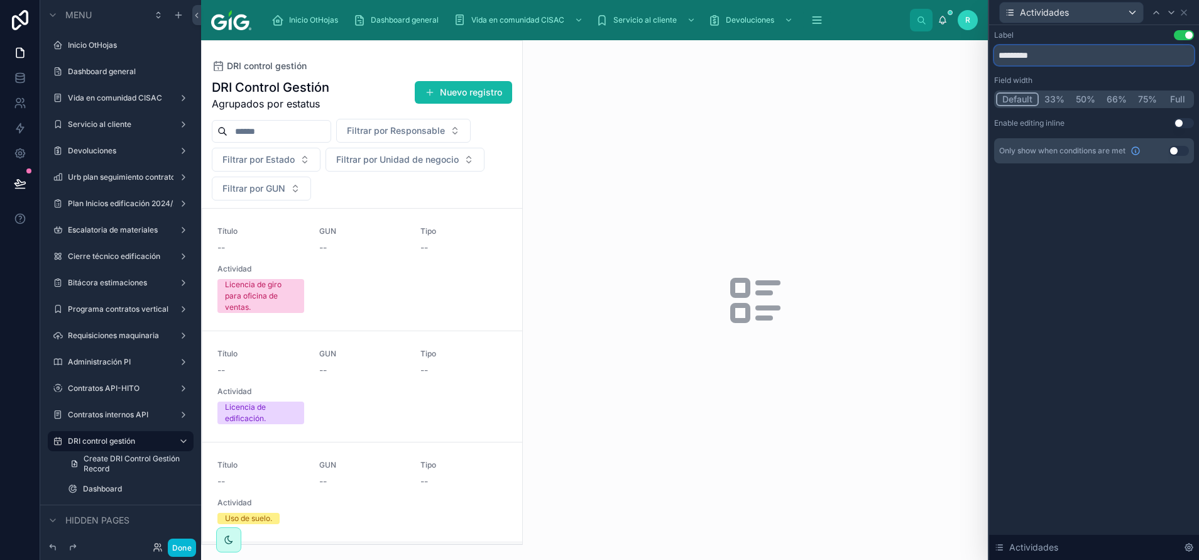
type input "*********"
click at [1183, 18] on div "Actividades" at bounding box center [1094, 12] width 200 height 25
click at [1185, 17] on icon at bounding box center [1184, 13] width 10 height 10
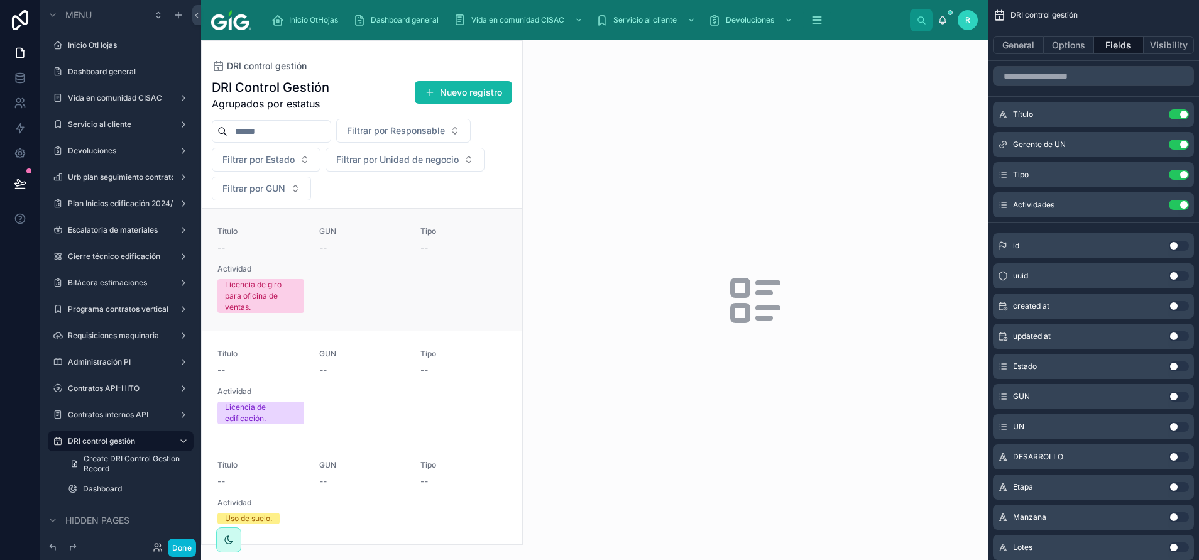
click at [388, 278] on div "Título -- GUN -- Tipo -- Actividad Licencia de giro para oficina de ventas." at bounding box center [362, 269] width 290 height 87
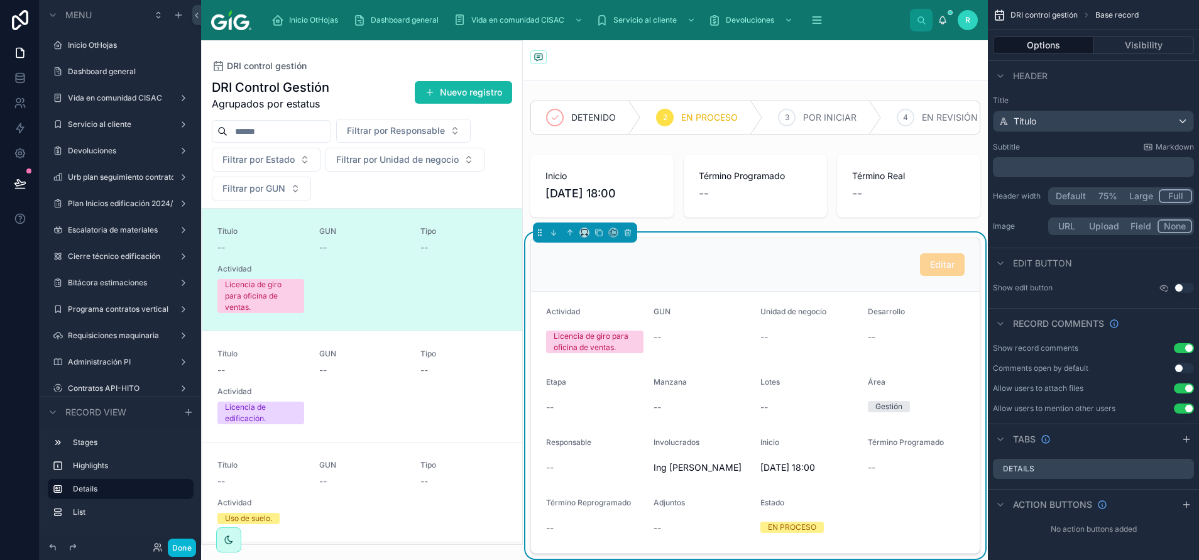
click at [390, 271] on div "Título -- GUN -- Tipo -- Actividad Licencia de giro para oficina de ventas." at bounding box center [362, 269] width 290 height 87
click at [285, 67] on span "DRI control gestión" at bounding box center [267, 66] width 80 height 13
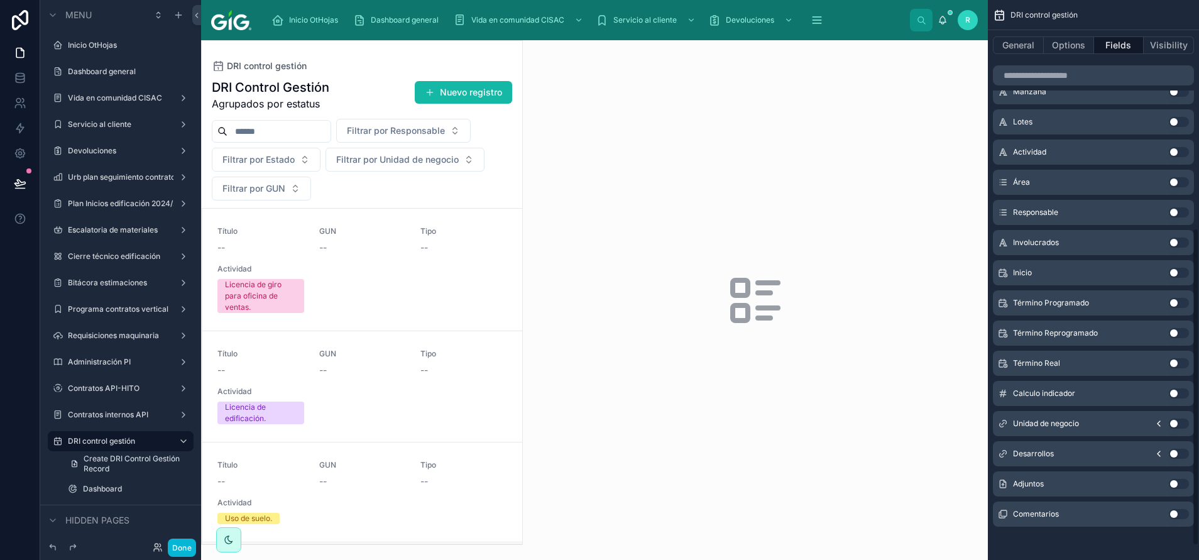
scroll to position [427, 0]
click at [1175, 422] on button "Use setting" at bounding box center [1179, 422] width 20 height 10
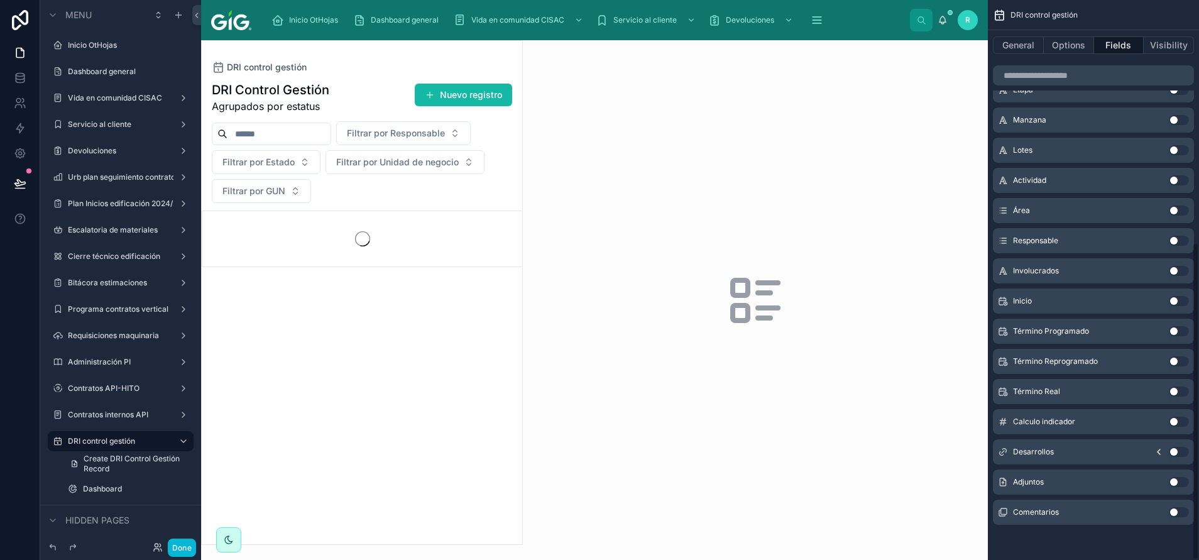
click at [1179, 446] on div "Desarrollos Use setting" at bounding box center [1093, 451] width 201 height 25
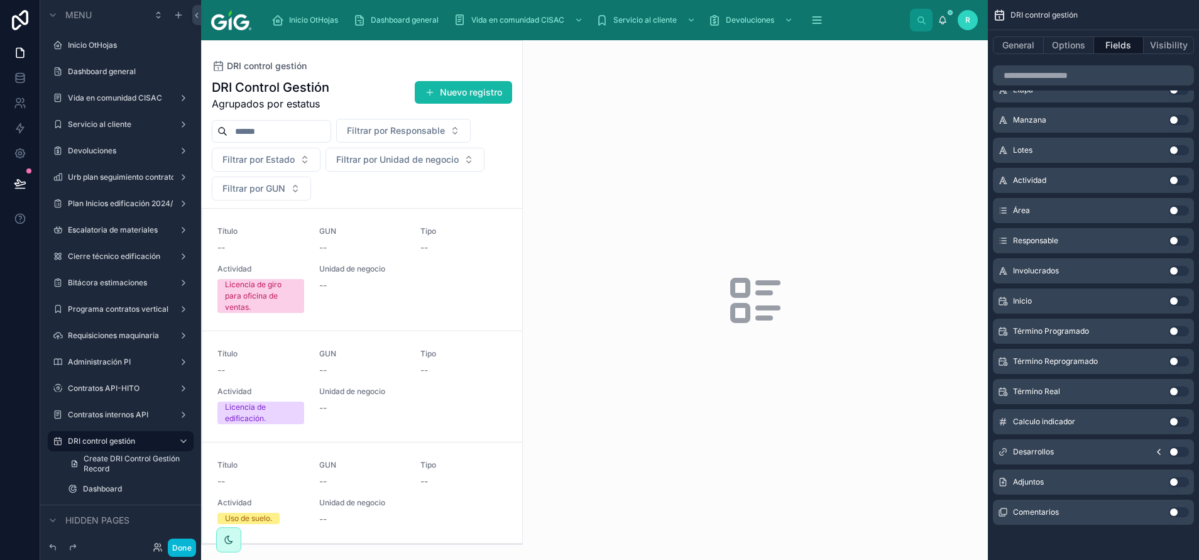
click at [1177, 452] on button "Use setting" at bounding box center [1179, 452] width 20 height 10
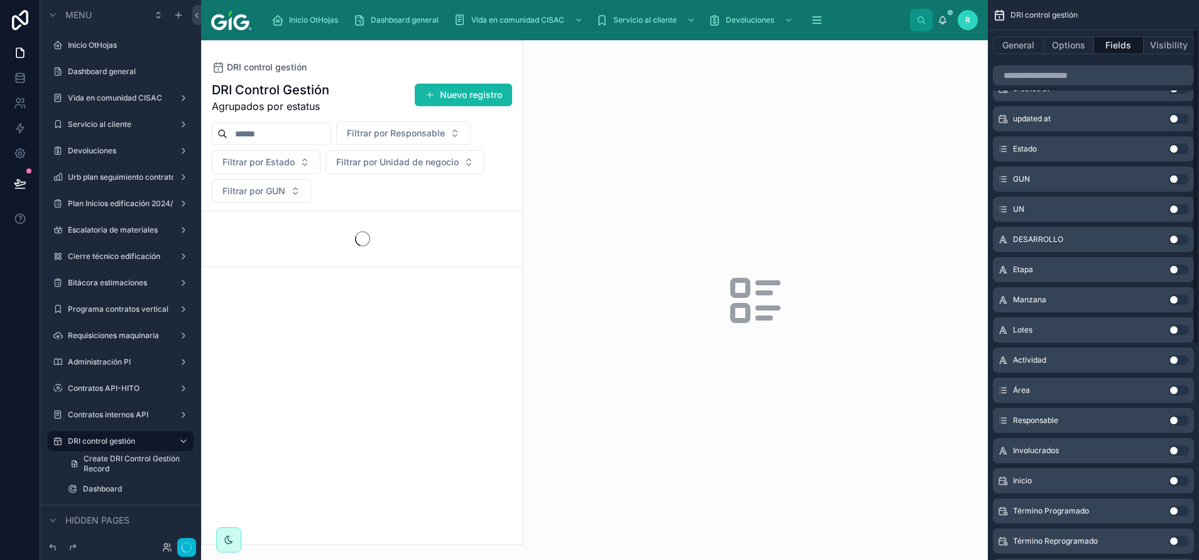
scroll to position [0, 0]
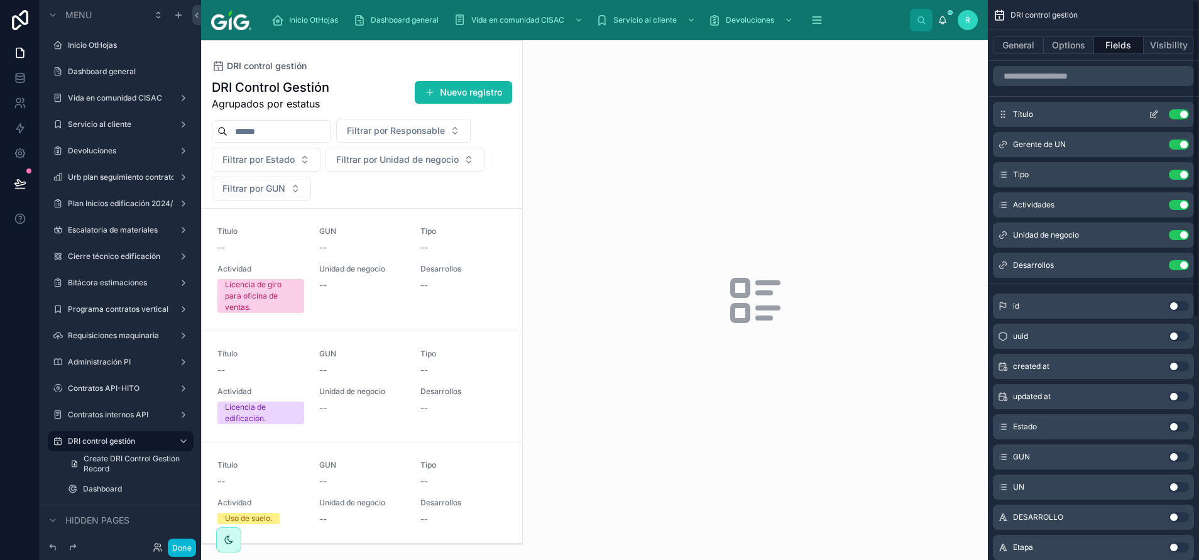
click at [1178, 118] on button "Use setting" at bounding box center [1179, 114] width 20 height 10
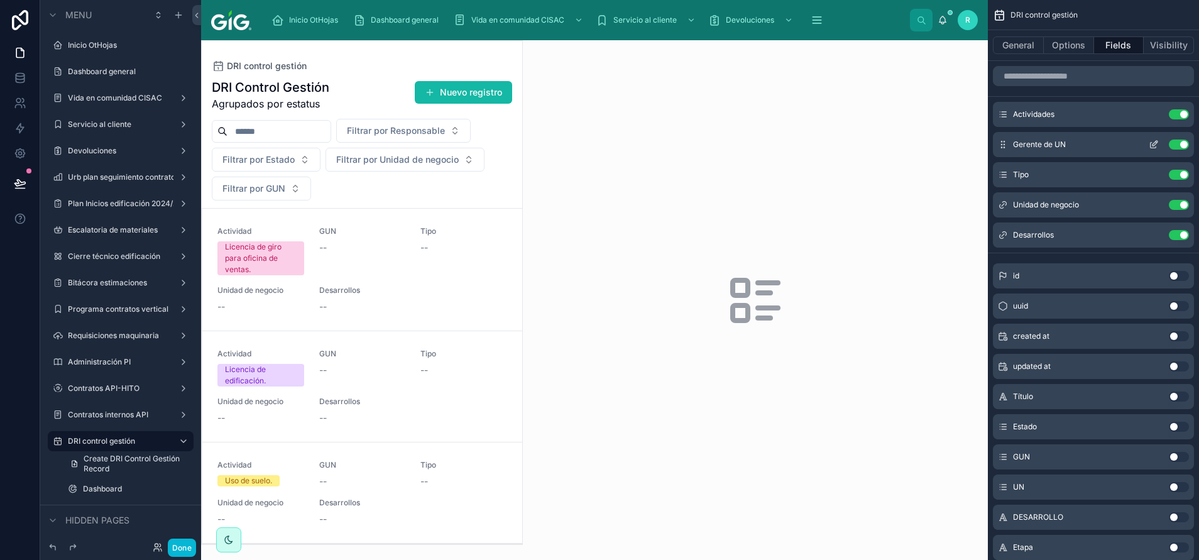
click at [1179, 146] on button "Use setting" at bounding box center [1179, 145] width 20 height 10
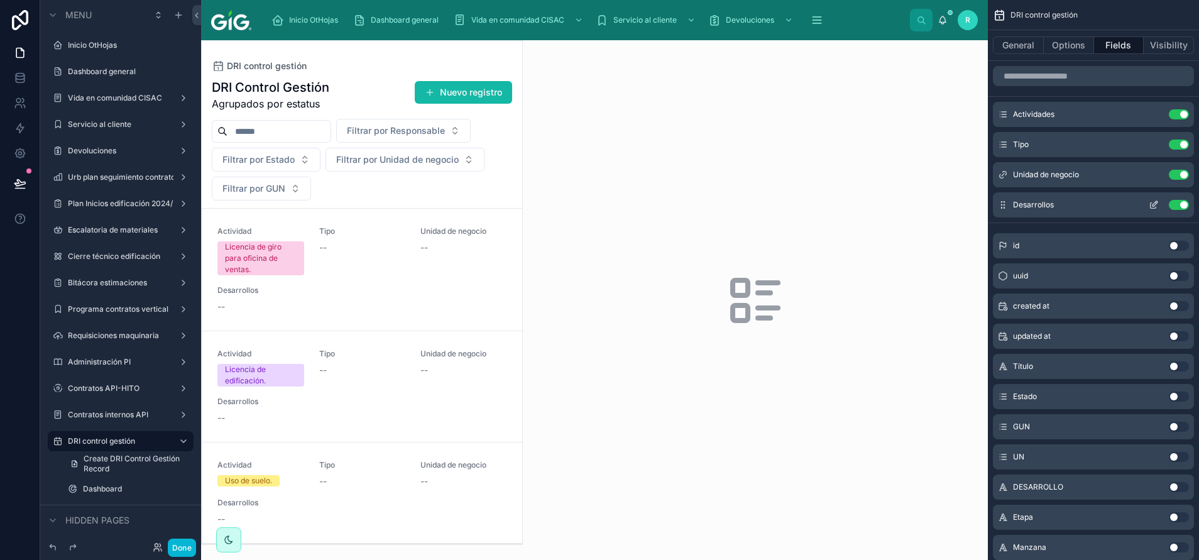
click at [1151, 206] on icon "scrollable content" at bounding box center [1154, 205] width 10 height 10
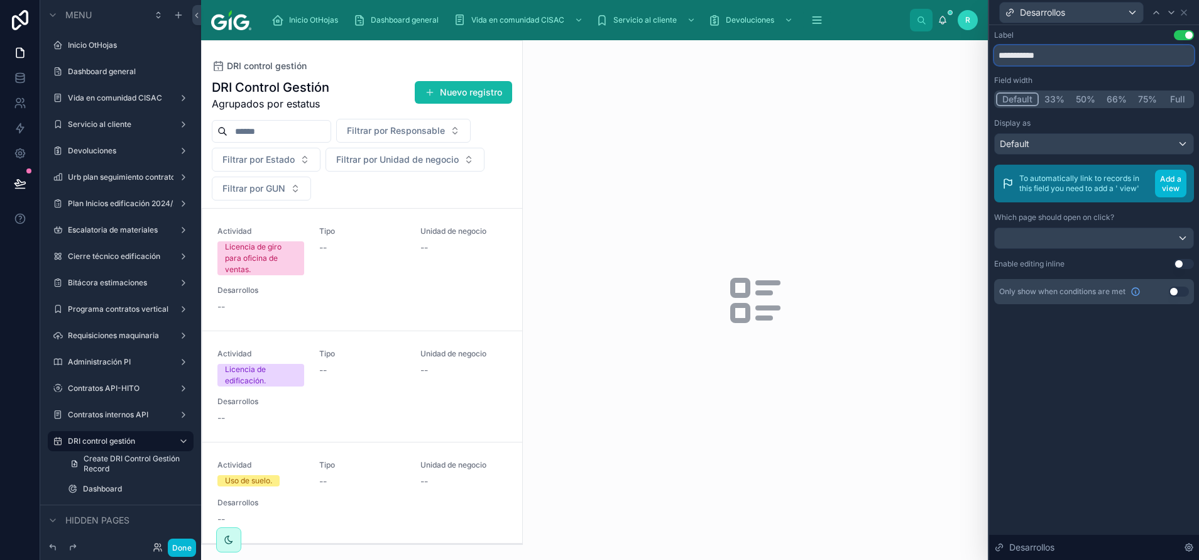
click at [1085, 52] on input "**********" at bounding box center [1094, 55] width 200 height 20
type input "**********"
click at [1106, 119] on div "Display as" at bounding box center [1094, 123] width 200 height 10
click at [439, 95] on button "Nuevo registro" at bounding box center [463, 92] width 97 height 23
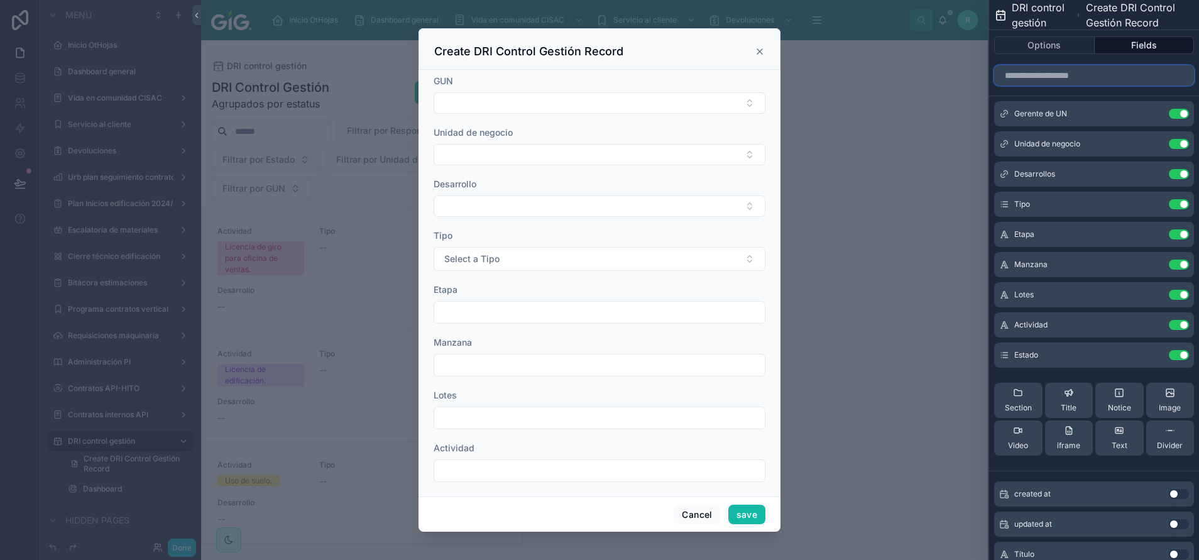
click at [1080, 69] on input "text" at bounding box center [1094, 75] width 200 height 20
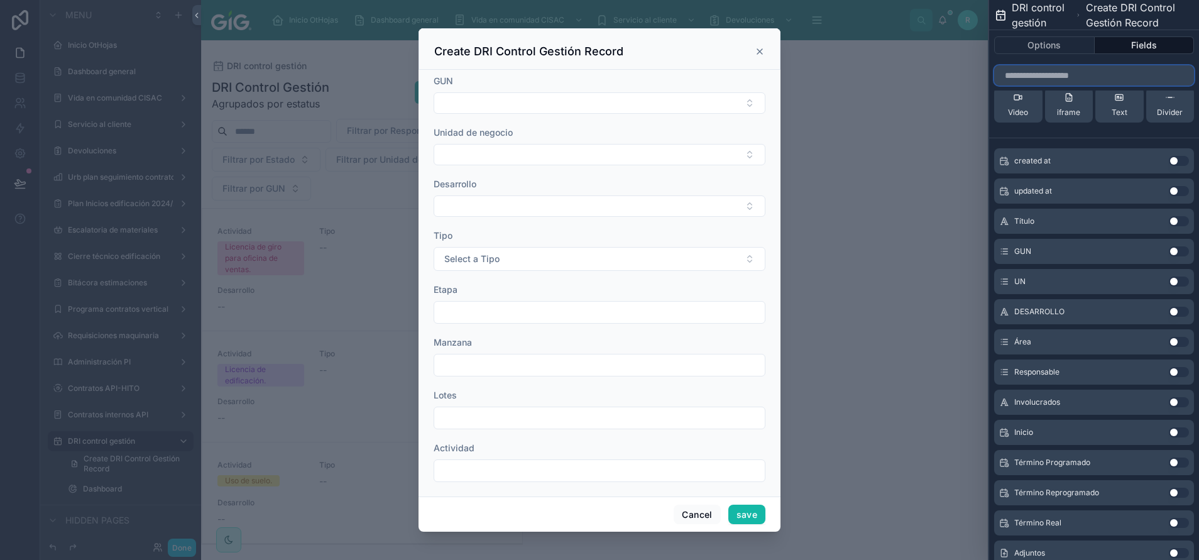
scroll to position [414, 0]
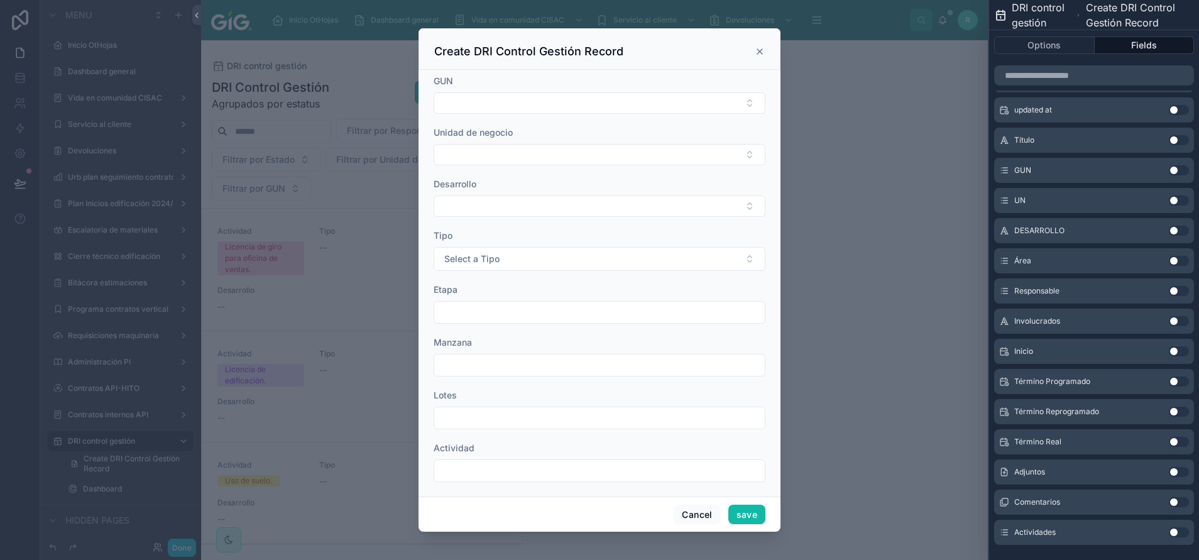
click at [1169, 535] on button "Use setting" at bounding box center [1179, 532] width 20 height 10
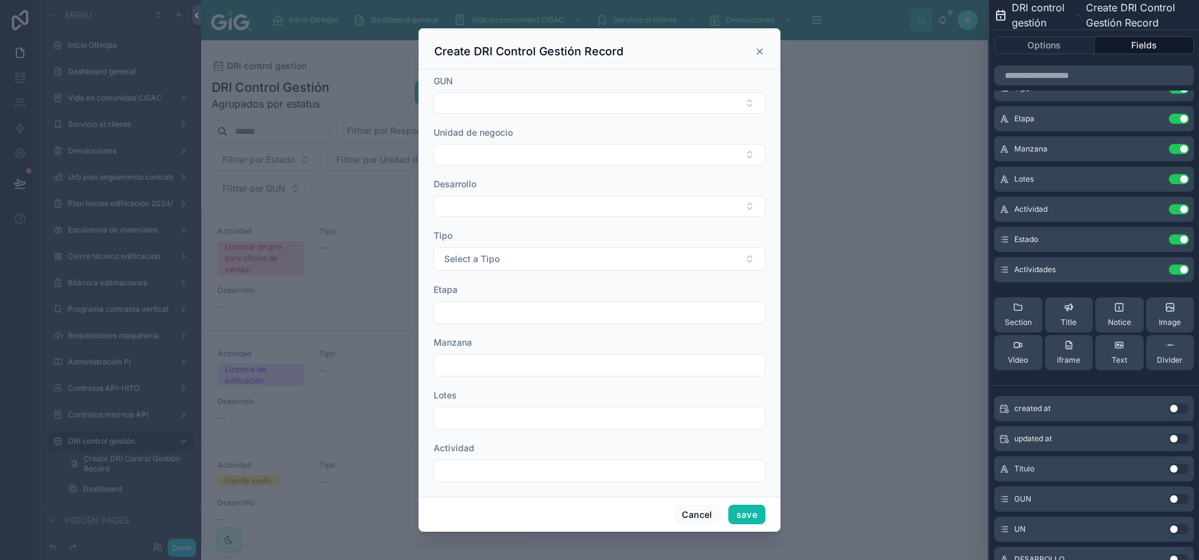
scroll to position [0, 0]
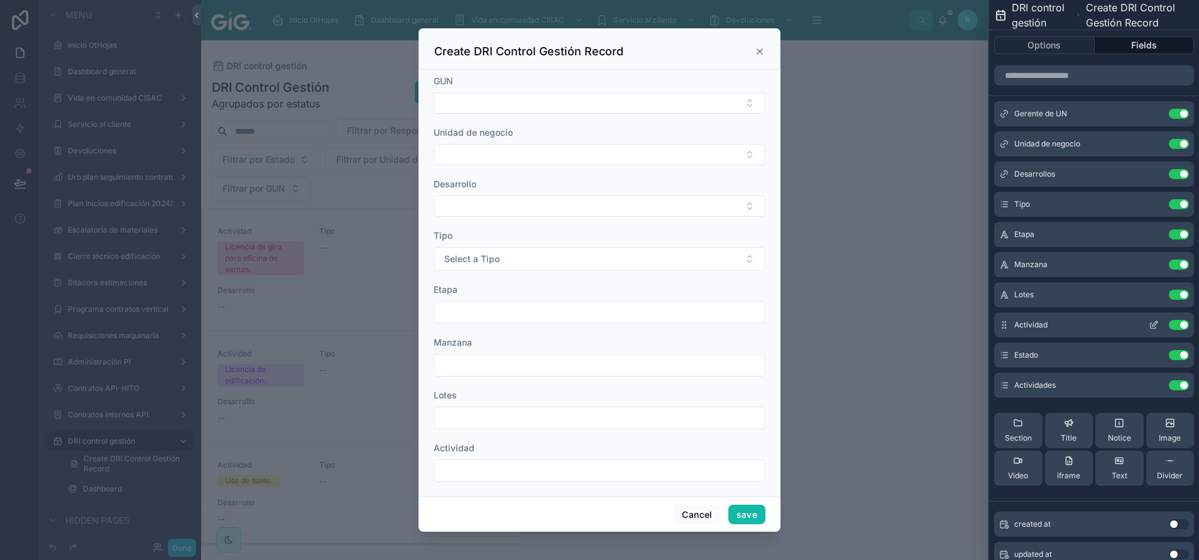
click at [1169, 322] on button "Use setting" at bounding box center [1179, 325] width 20 height 10
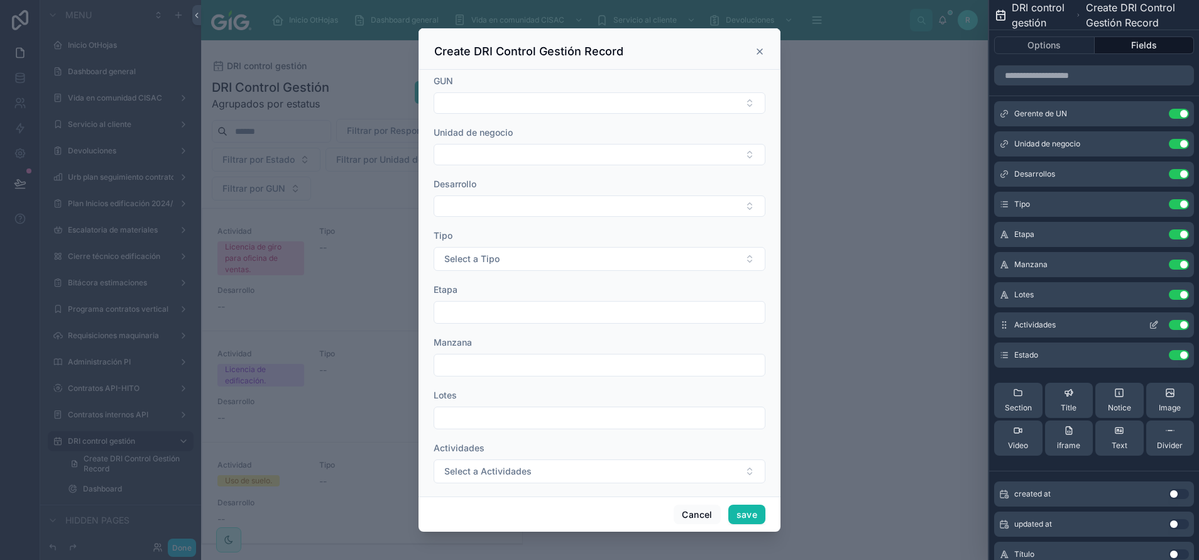
click at [1148, 322] on button at bounding box center [1154, 325] width 20 height 10
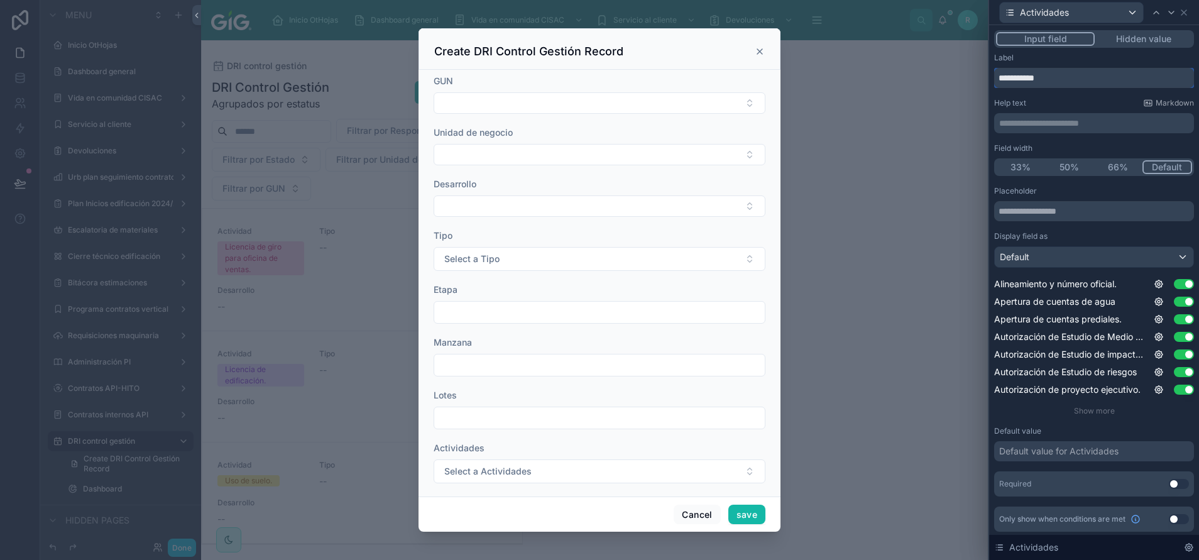
click at [1074, 75] on input "**********" at bounding box center [1094, 78] width 200 height 20
type input "*********"
click at [146, 206] on div at bounding box center [599, 280] width 1199 height 560
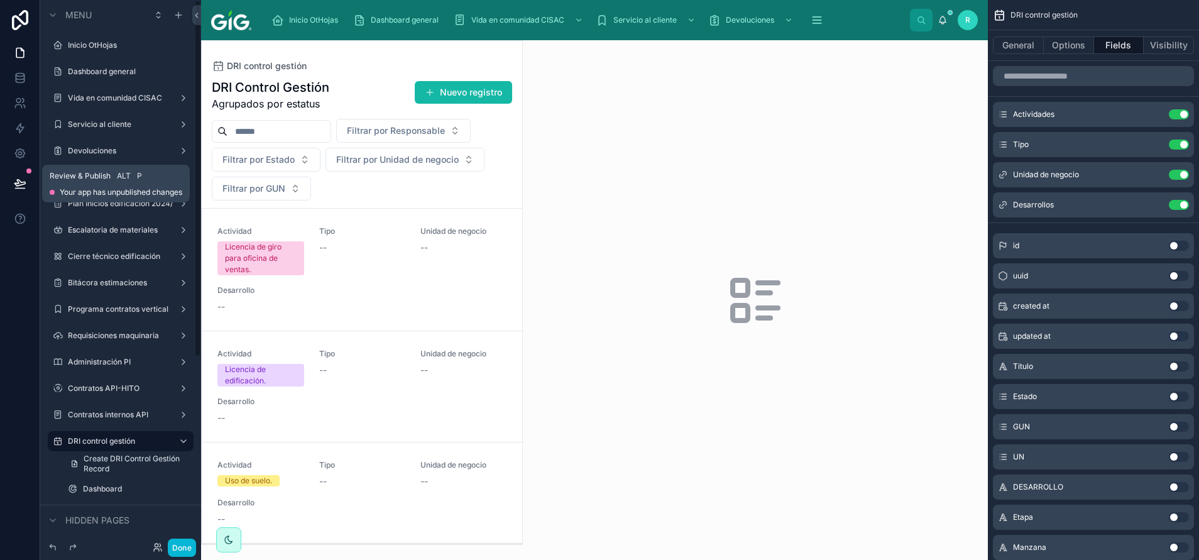
click at [18, 185] on icon at bounding box center [19, 183] width 11 height 6
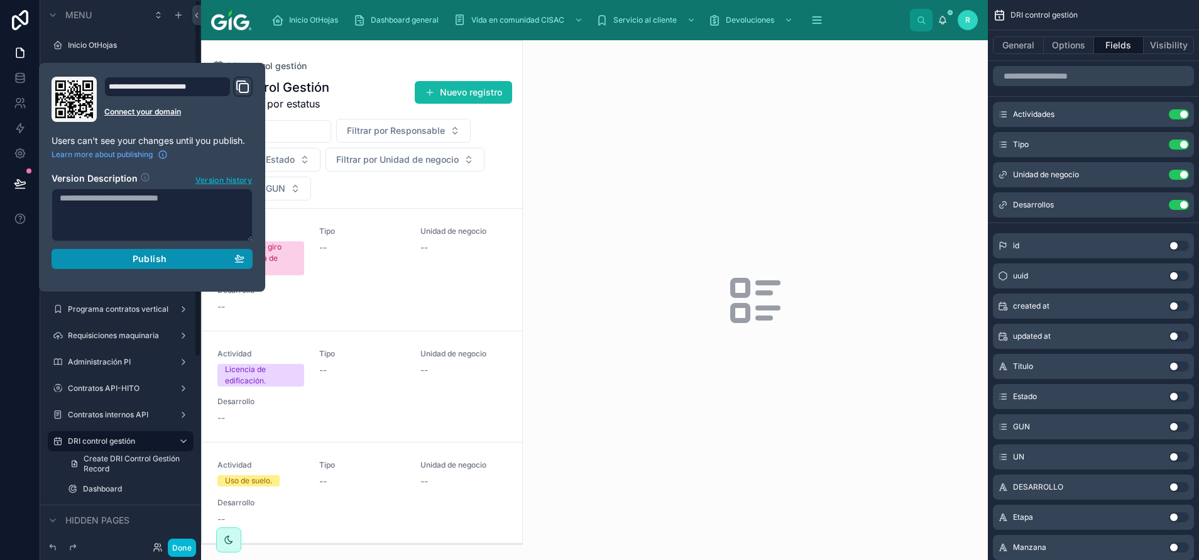
click at [206, 249] on button "Publish" at bounding box center [152, 259] width 201 height 20
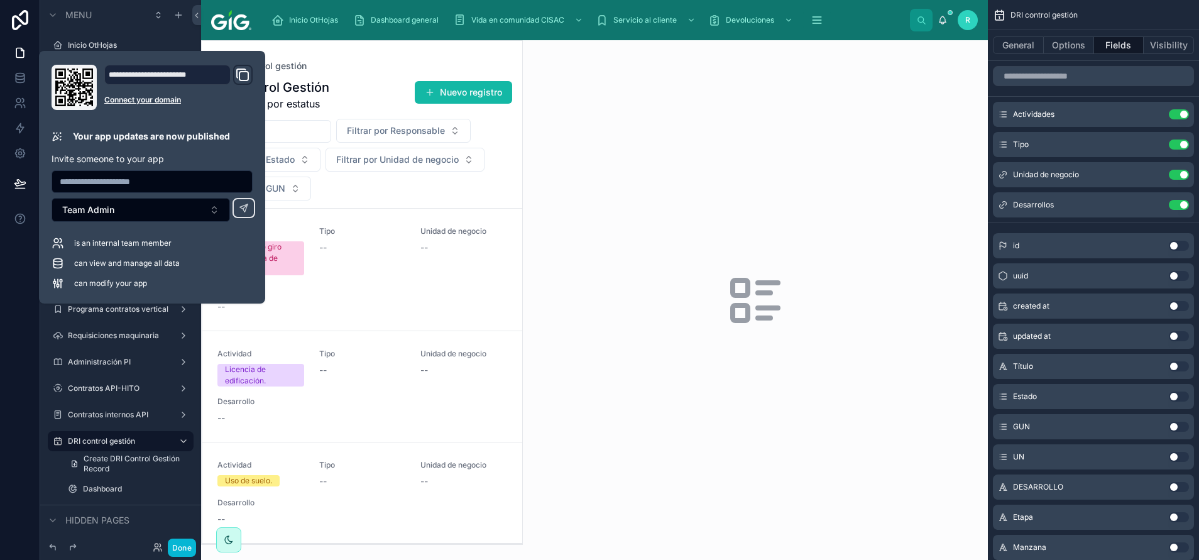
click at [604, 198] on div at bounding box center [755, 300] width 465 height 520
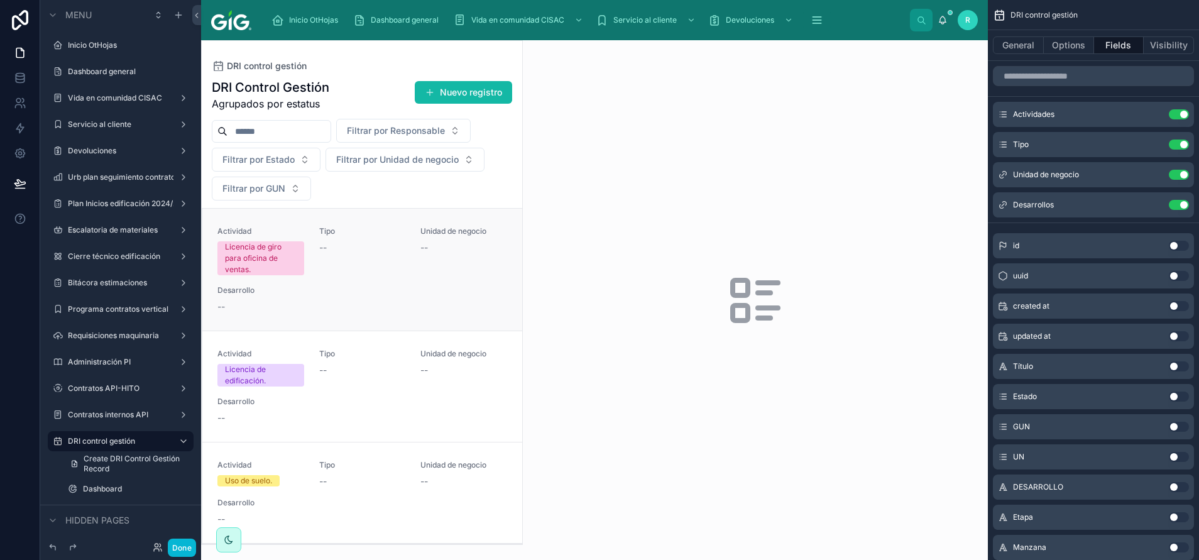
click at [346, 320] on link "Actividad Licencia de giro para oficina de ventas. Tipo -- Unidad de negocio --…" at bounding box center [362, 270] width 320 height 122
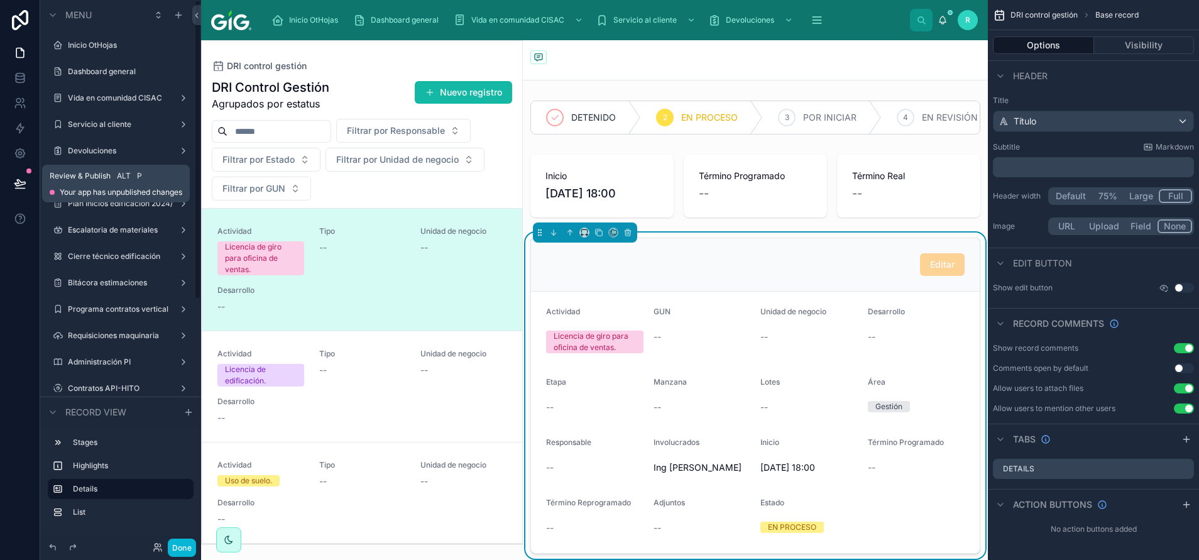
click at [14, 187] on icon at bounding box center [20, 183] width 13 height 13
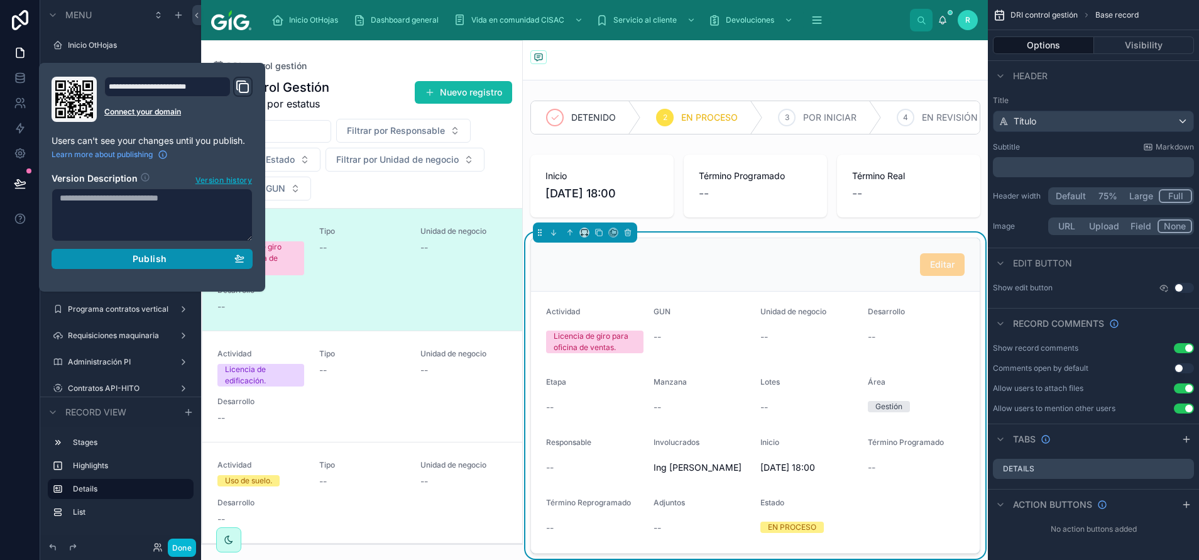
click at [146, 260] on span "Publish" at bounding box center [150, 258] width 34 height 11
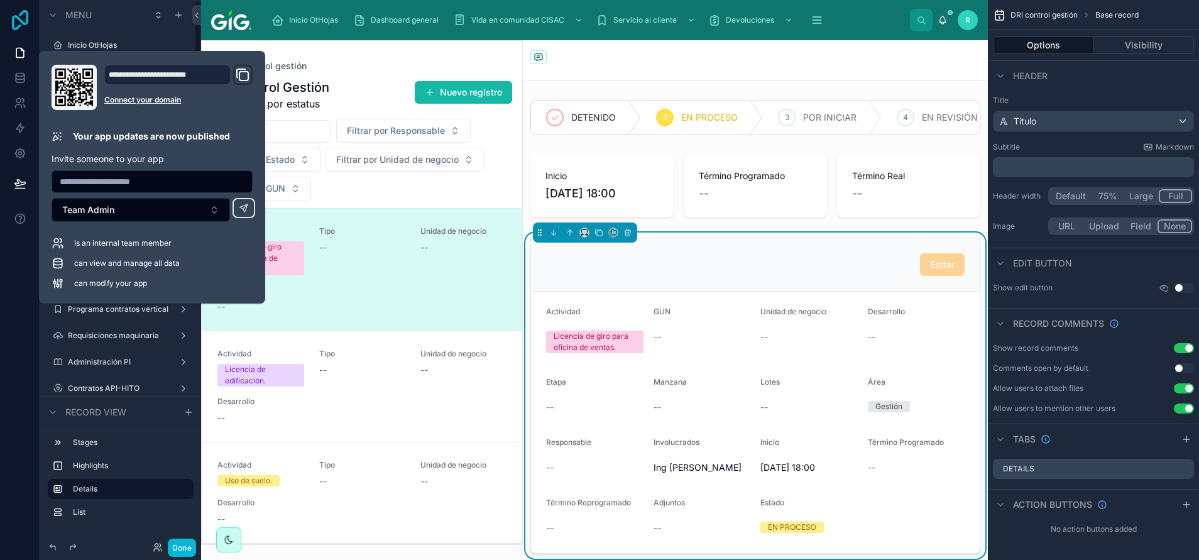
click at [16, 13] on icon at bounding box center [20, 20] width 25 height 20
